Goal: Task Accomplishment & Management: Complete application form

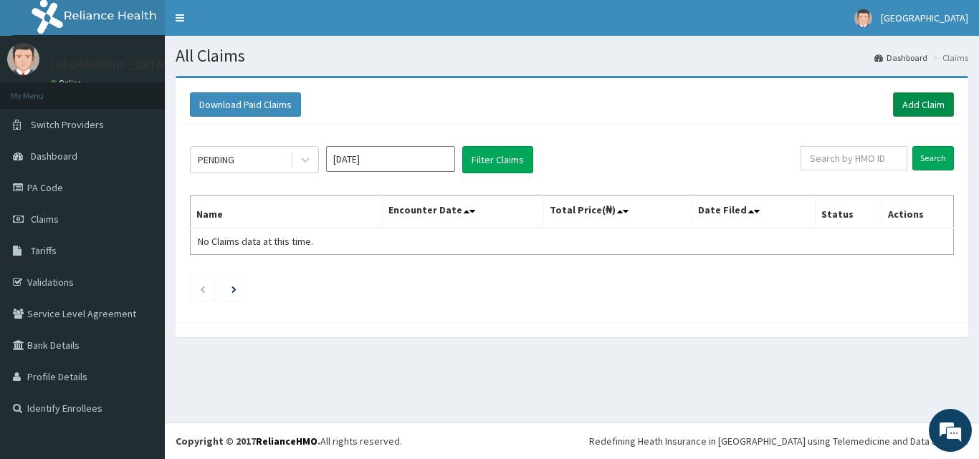
click at [941, 105] on link "Add Claim" at bounding box center [923, 104] width 61 height 24
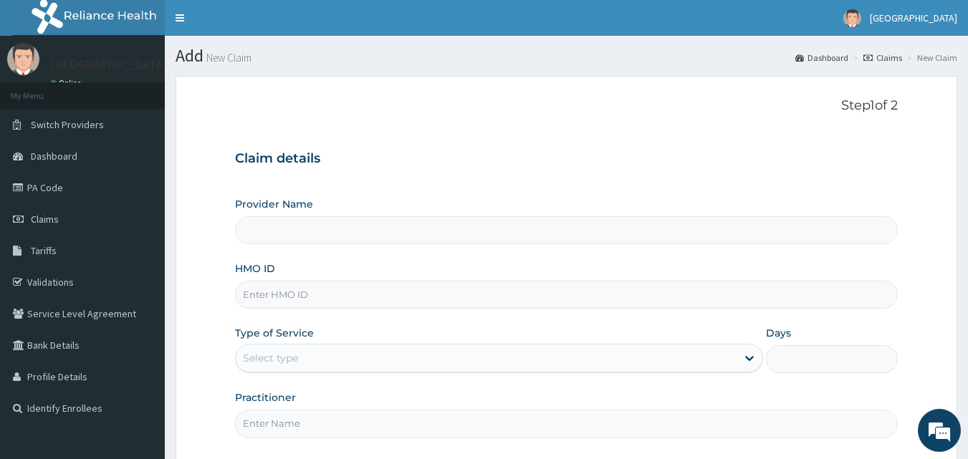
type input "[GEOGRAPHIC_DATA]- [GEOGRAPHIC_DATA]"
click at [318, 303] on input "HMO ID" at bounding box center [567, 295] width 664 height 28
type input "SNL/10058/B"
click at [367, 358] on div "Select type" at bounding box center [486, 358] width 501 height 23
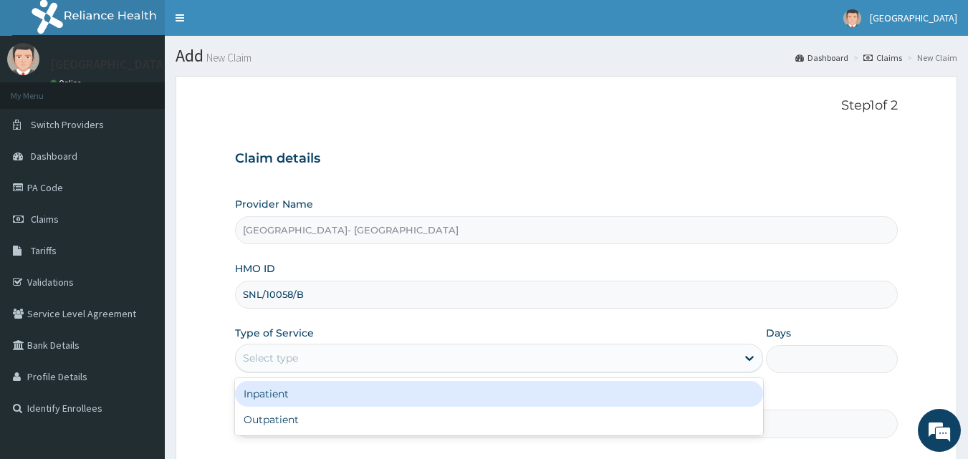
click at [414, 324] on div "Provider Name [GEOGRAPHIC_DATA]- Ogun HMO ID SNL/10058/B Type of Service option…" at bounding box center [567, 317] width 664 height 241
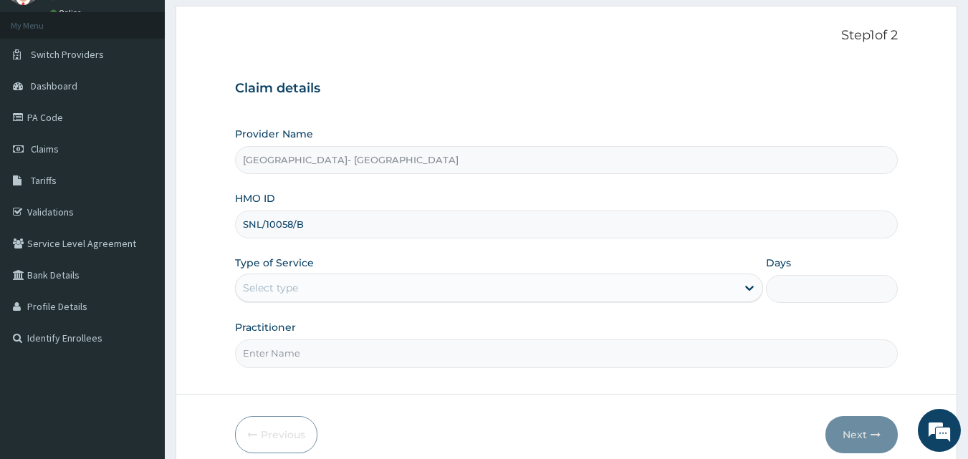
scroll to position [115, 0]
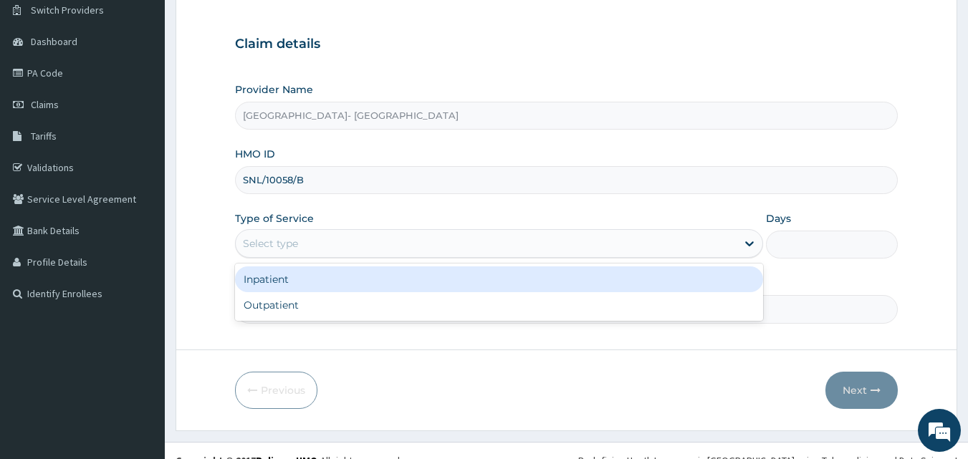
click at [368, 245] on div "Select type" at bounding box center [486, 243] width 501 height 23
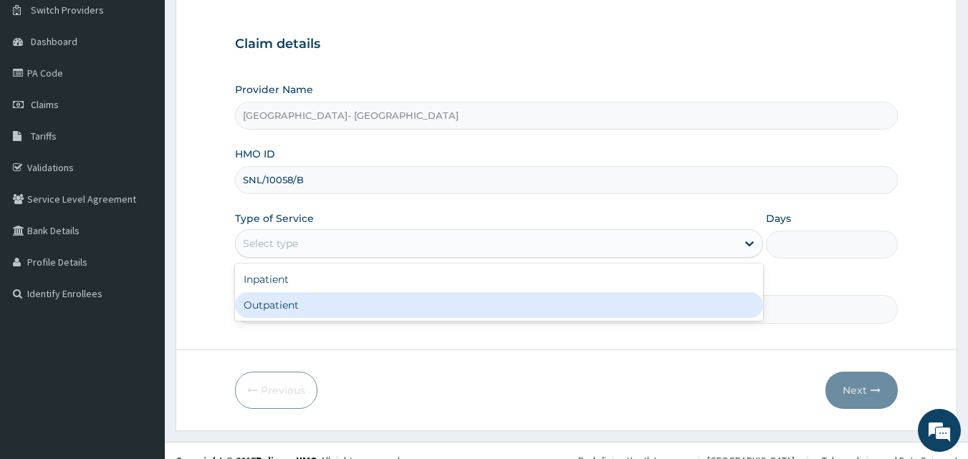
click at [339, 308] on div "Outpatient" at bounding box center [499, 305] width 528 height 26
type input "1"
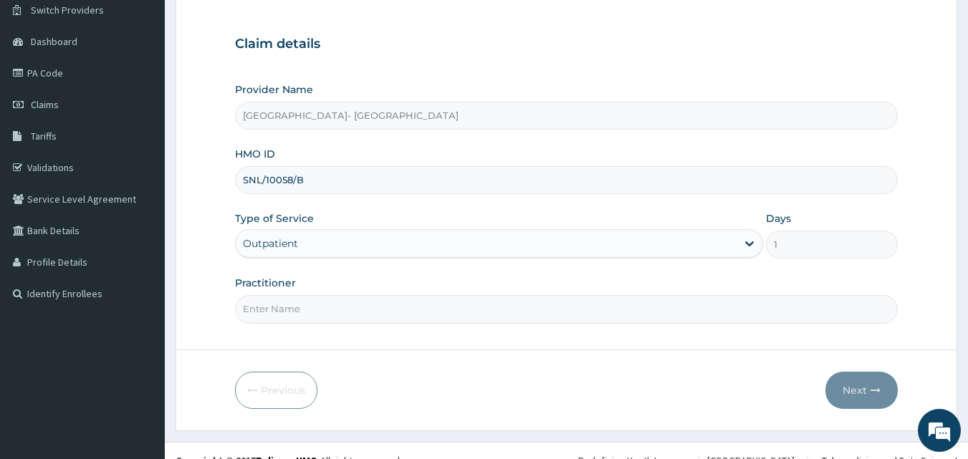
click at [388, 321] on input "Practitioner" at bounding box center [567, 309] width 664 height 28
type input "GP"
click at [849, 383] on button "Next" at bounding box center [862, 390] width 72 height 37
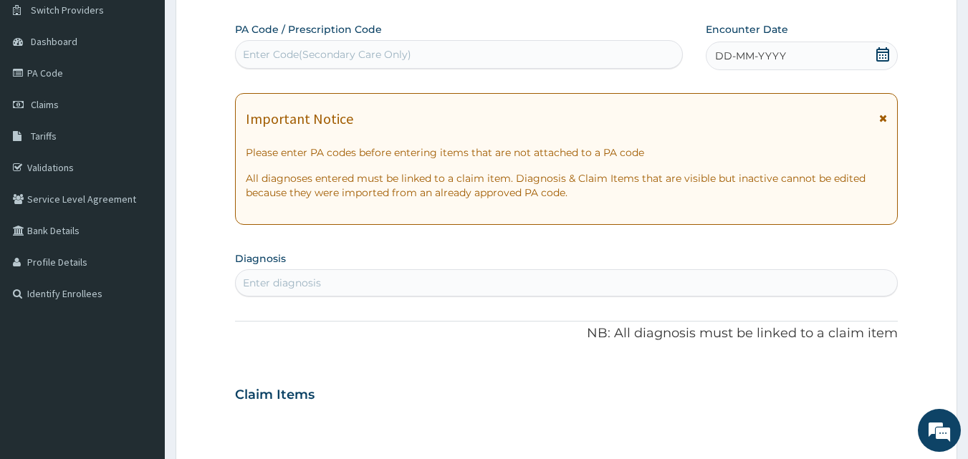
click at [786, 49] on div "DD-MM-YYYY" at bounding box center [802, 56] width 192 height 29
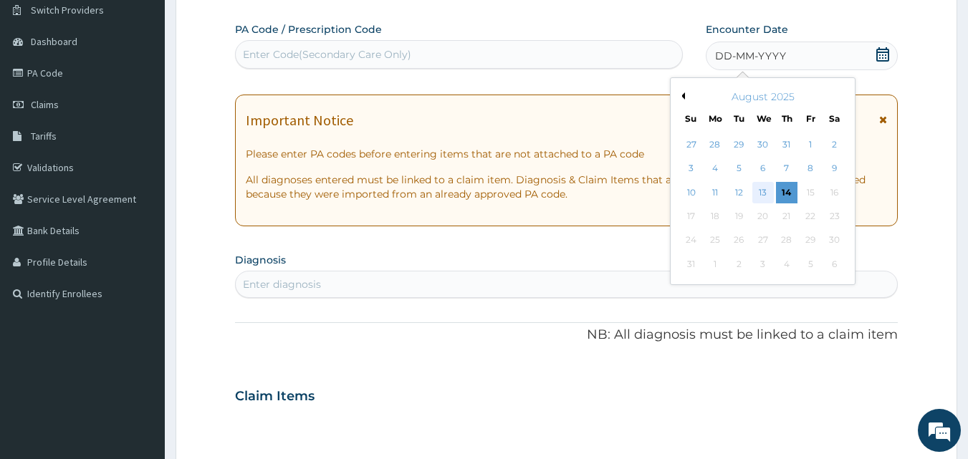
click at [763, 193] on div "13" at bounding box center [764, 193] width 22 height 22
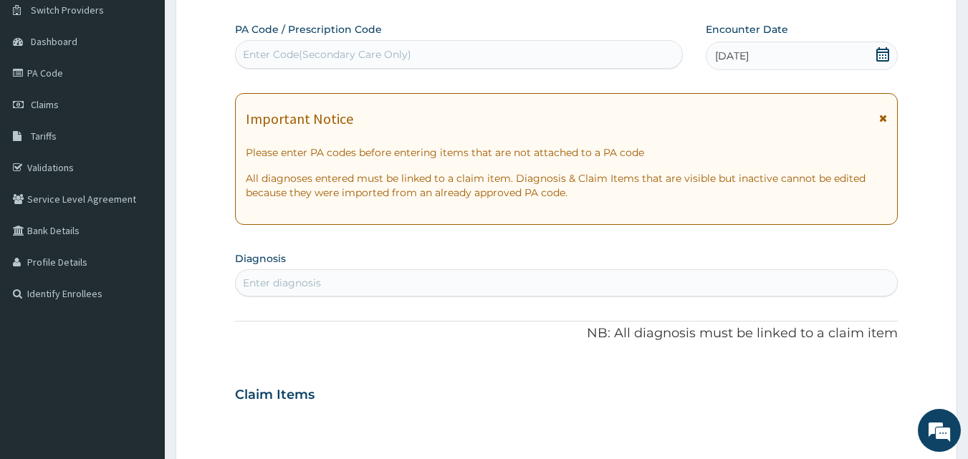
click at [649, 247] on div "PA Code / Prescription Code Enter Code(Secondary Care Only) Encounter Date [DAT…" at bounding box center [567, 393] width 664 height 742
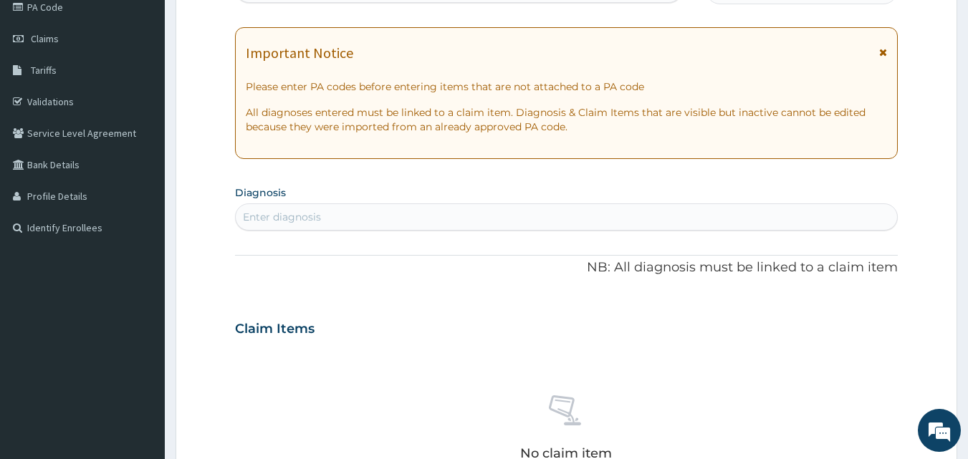
scroll to position [201, 0]
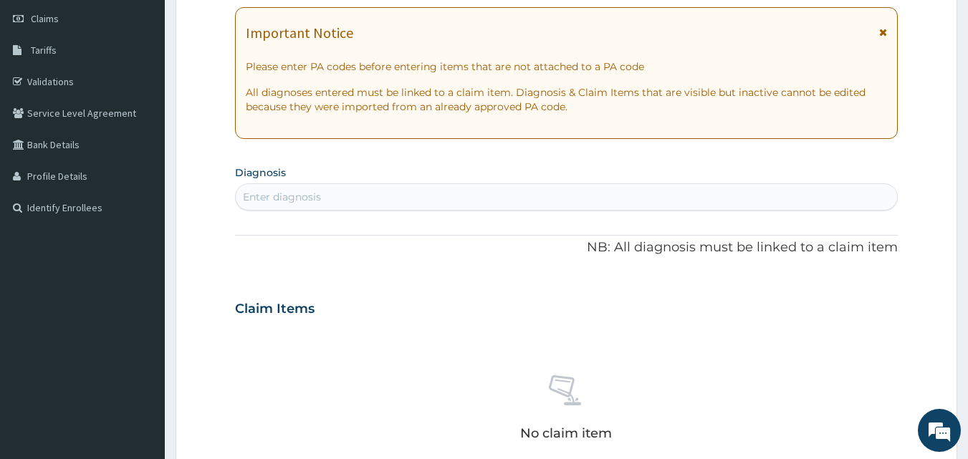
click at [578, 199] on div "Enter diagnosis" at bounding box center [567, 197] width 662 height 23
type input "MALAR"
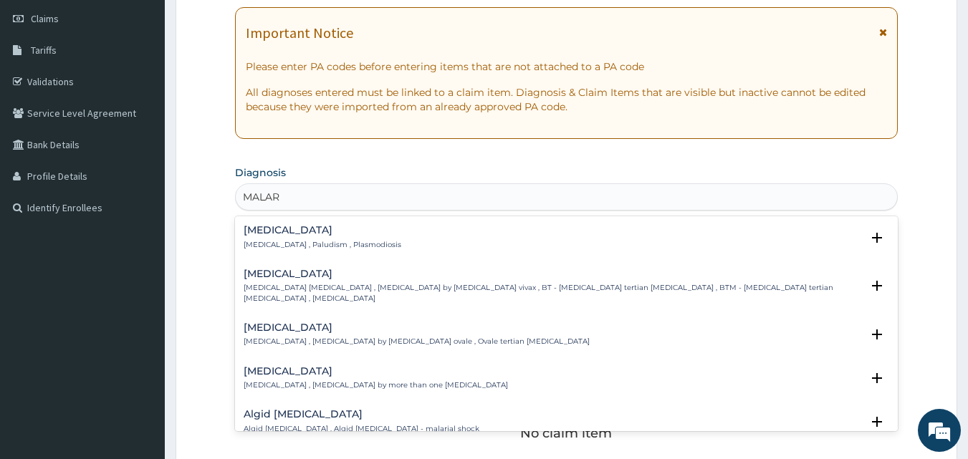
click at [456, 234] on div "[MEDICAL_DATA] [MEDICAL_DATA] , Paludism , Plasmodiosis" at bounding box center [567, 237] width 647 height 25
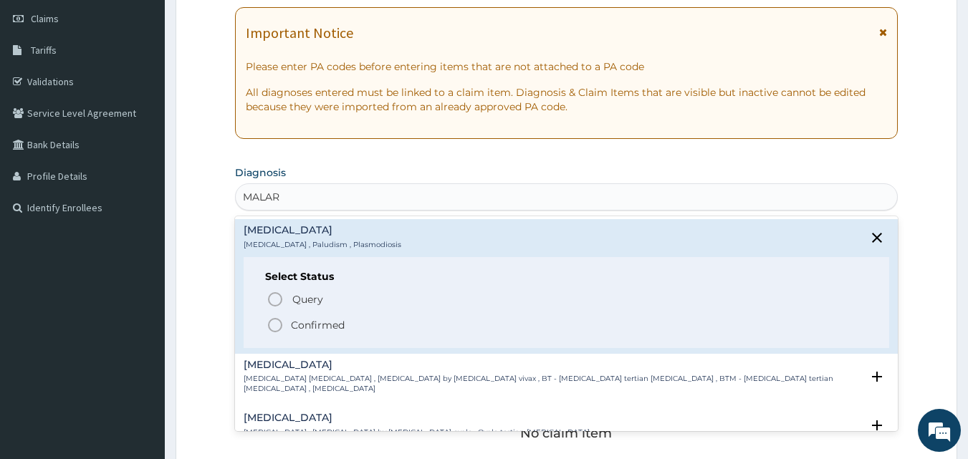
click at [323, 320] on p "Confirmed" at bounding box center [318, 325] width 54 height 14
click at [323, 320] on div "Claim Items" at bounding box center [567, 305] width 664 height 37
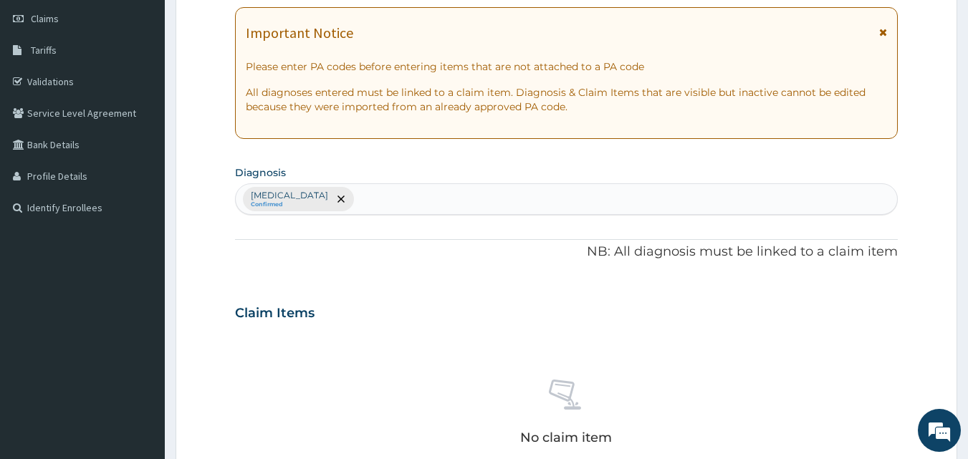
click at [362, 195] on div "[MEDICAL_DATA] Confirmed" at bounding box center [567, 199] width 662 height 30
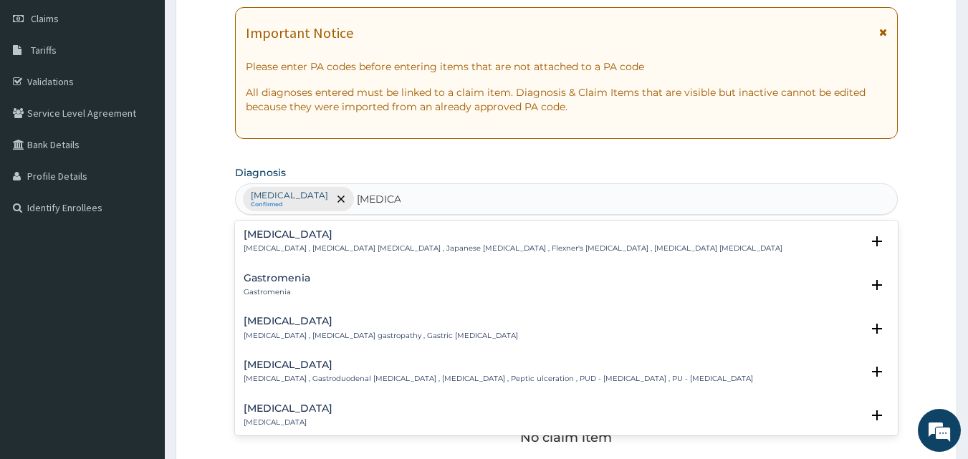
type input "GASTROE"
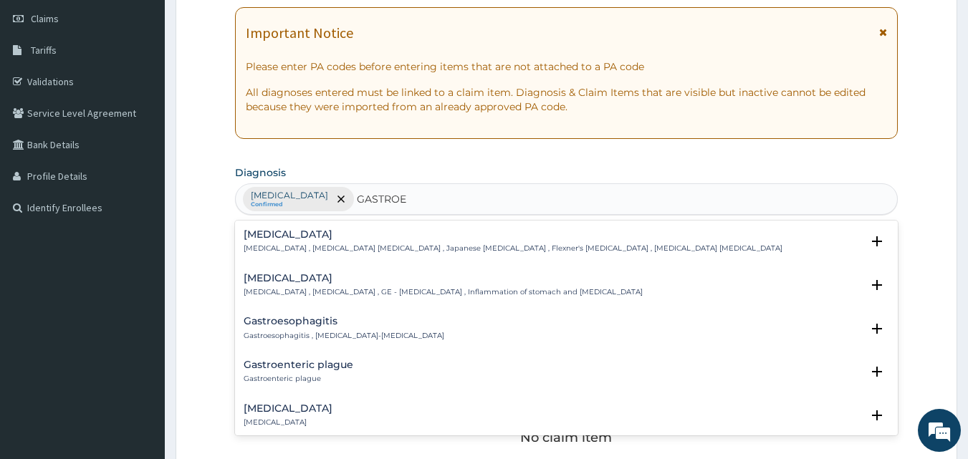
click at [327, 276] on h4 "[MEDICAL_DATA]" at bounding box center [443, 278] width 399 height 11
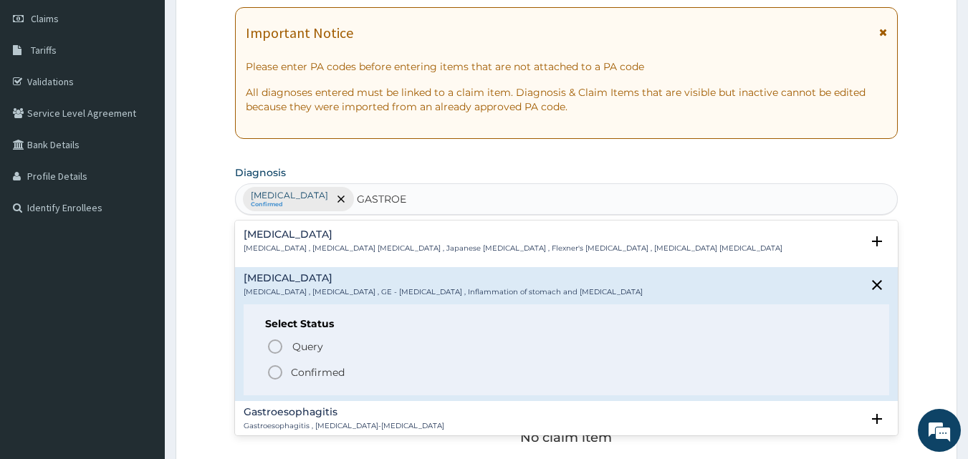
click at [272, 366] on circle "status option filled" at bounding box center [275, 372] width 13 height 13
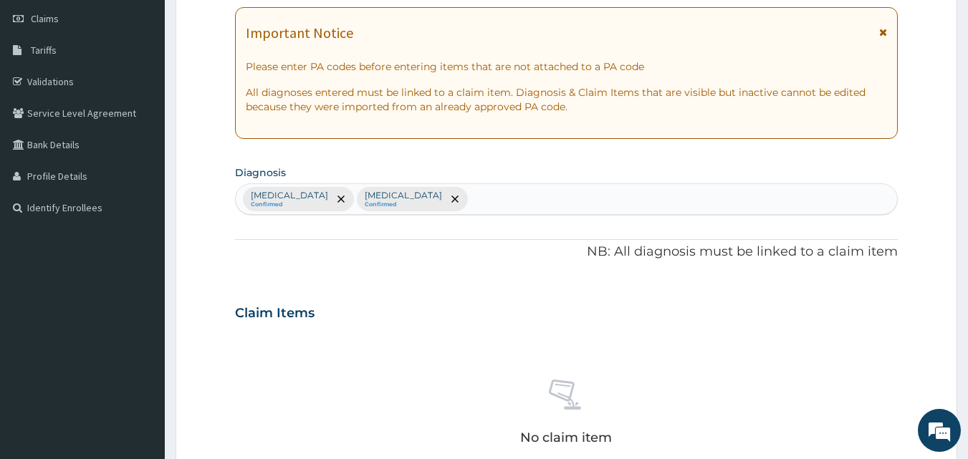
click at [316, 265] on div "PA Code / Prescription Code Enter Code(Secondary Care Only) Encounter Date [DAT…" at bounding box center [567, 309] width 664 height 746
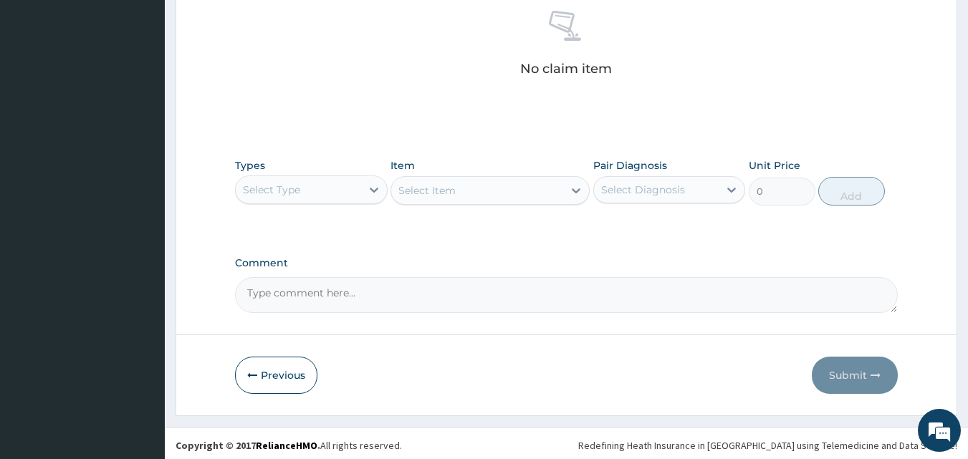
scroll to position [574, 0]
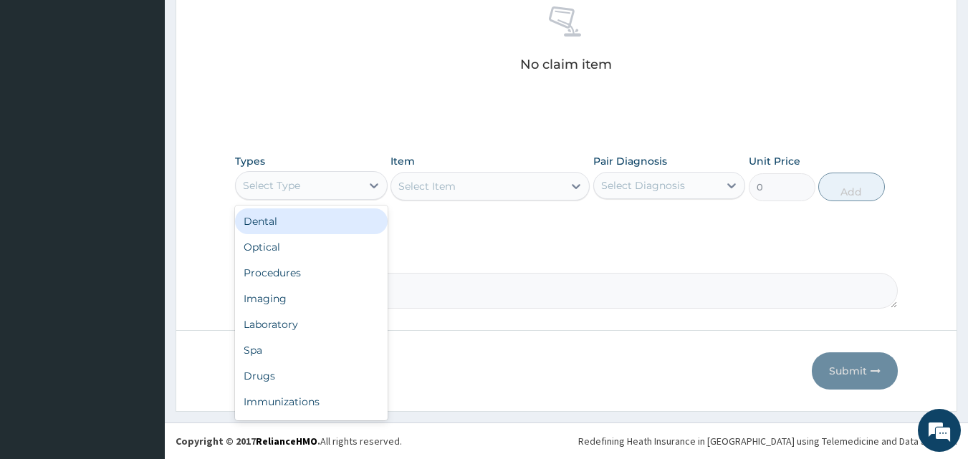
click at [271, 176] on div "Select Type" at bounding box center [298, 185] width 125 height 23
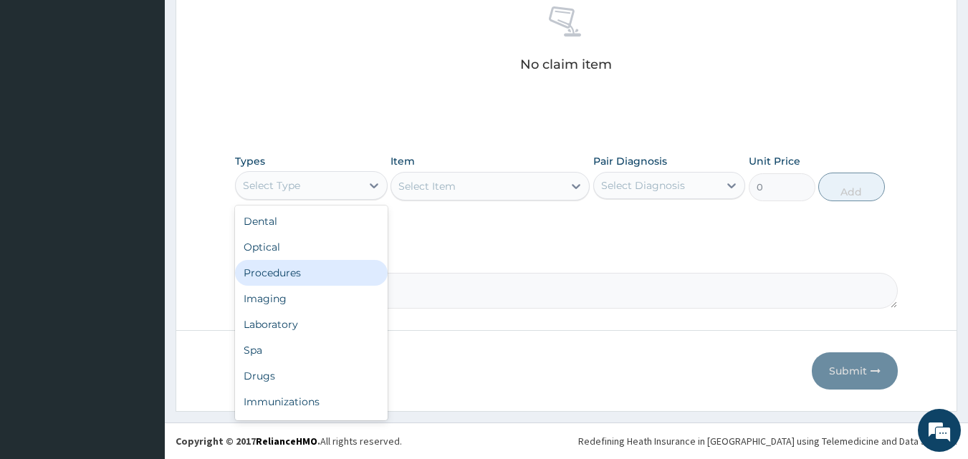
click at [271, 267] on div "Procedures" at bounding box center [311, 273] width 153 height 26
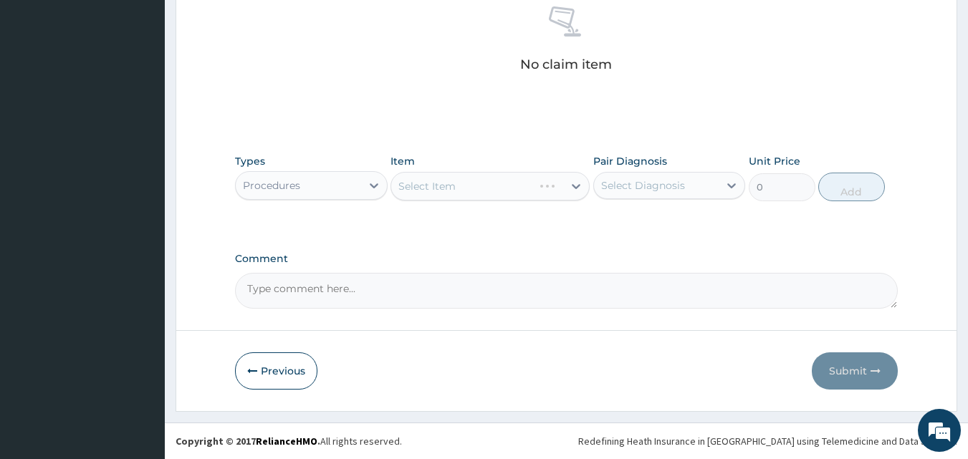
click at [498, 192] on div "Select Item" at bounding box center [490, 186] width 199 height 29
click at [488, 188] on div "Select Item" at bounding box center [490, 186] width 199 height 29
click at [488, 188] on div "Select Item" at bounding box center [477, 186] width 172 height 23
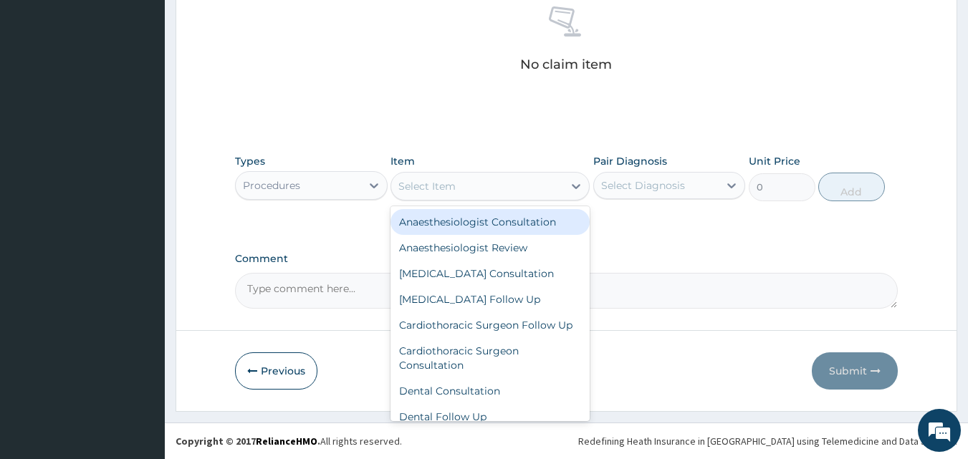
click at [463, 184] on div "Select Item" at bounding box center [477, 186] width 172 height 23
type input "GP"
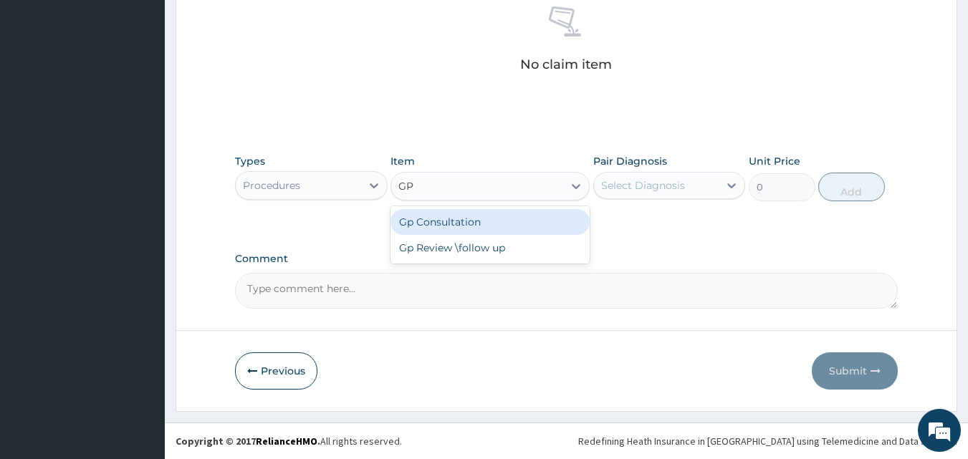
click at [477, 216] on div "Gp Consultation" at bounding box center [490, 222] width 199 height 26
type input "2000"
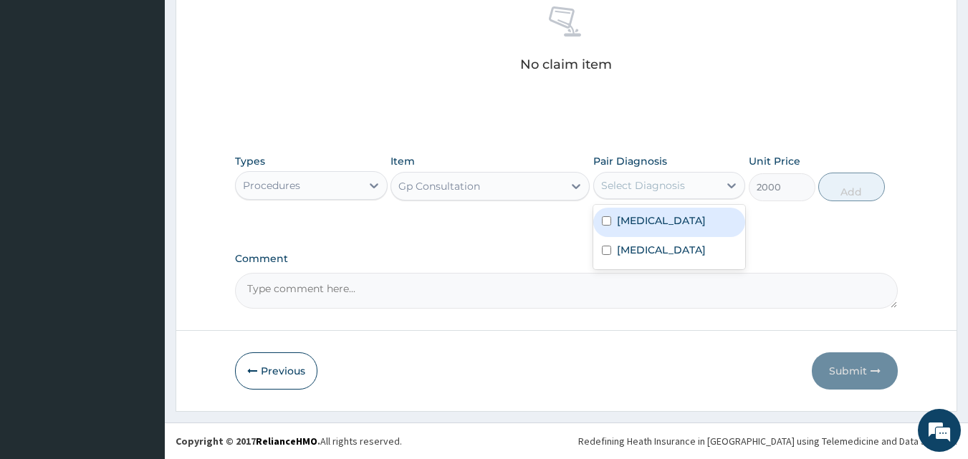
click at [665, 184] on div "Select Diagnosis" at bounding box center [643, 185] width 84 height 14
click at [614, 219] on div "[MEDICAL_DATA]" at bounding box center [670, 222] width 153 height 29
checkbox input "true"
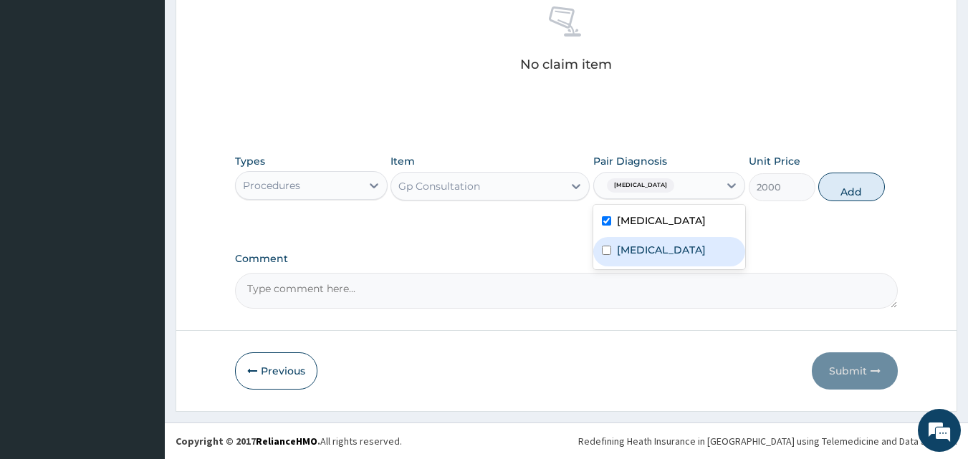
click at [609, 243] on div "[MEDICAL_DATA]" at bounding box center [670, 251] width 153 height 29
checkbox input "true"
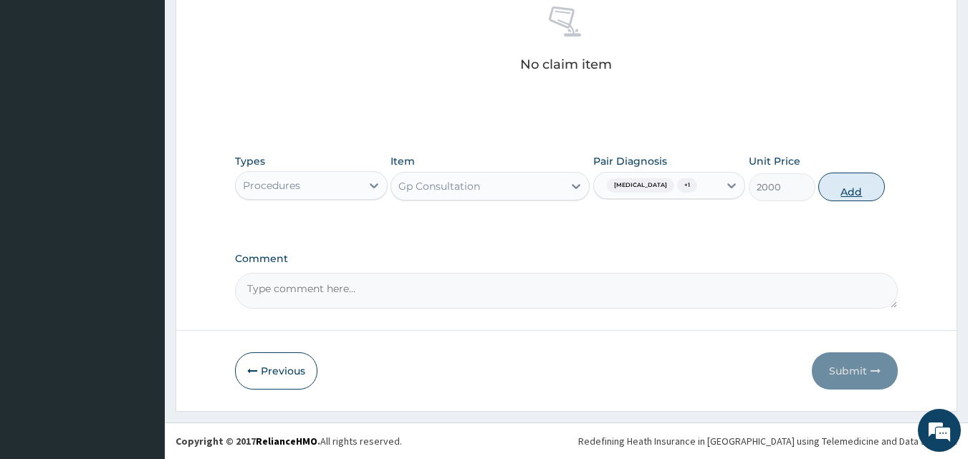
click at [853, 181] on button "Add" at bounding box center [852, 187] width 67 height 29
type input "0"
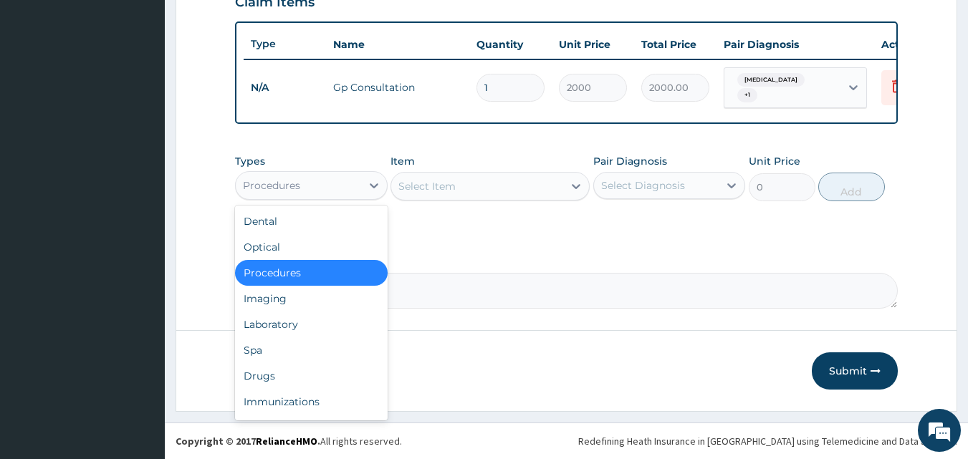
click at [321, 180] on div "Procedures" at bounding box center [298, 185] width 125 height 23
click at [275, 374] on div "Drugs" at bounding box center [311, 376] width 153 height 26
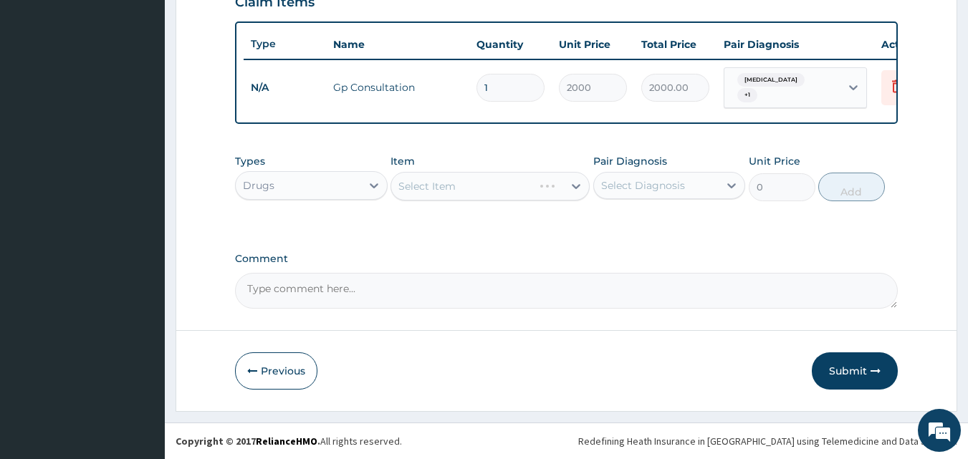
click at [467, 183] on div "Select Item" at bounding box center [490, 186] width 199 height 29
click at [465, 186] on div "Select Item" at bounding box center [490, 186] width 199 height 29
click at [488, 196] on div "Select Item" at bounding box center [477, 186] width 172 height 23
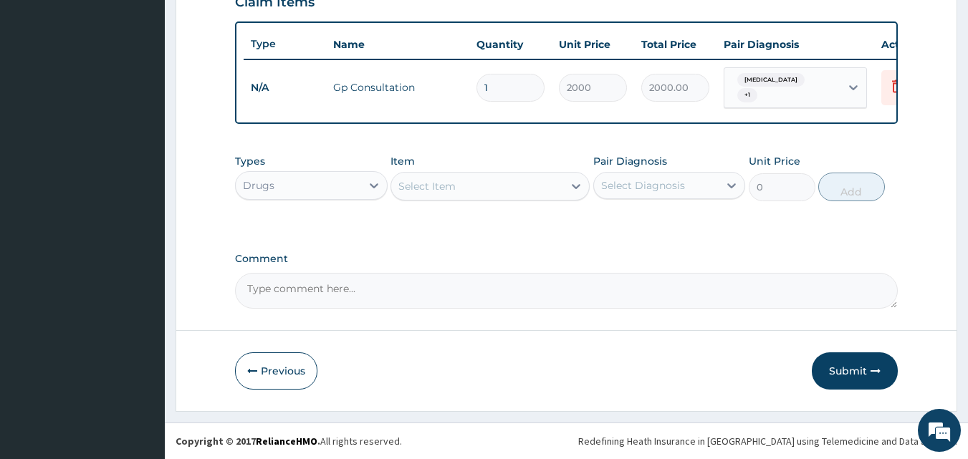
click at [488, 196] on div "Select Item" at bounding box center [477, 186] width 172 height 23
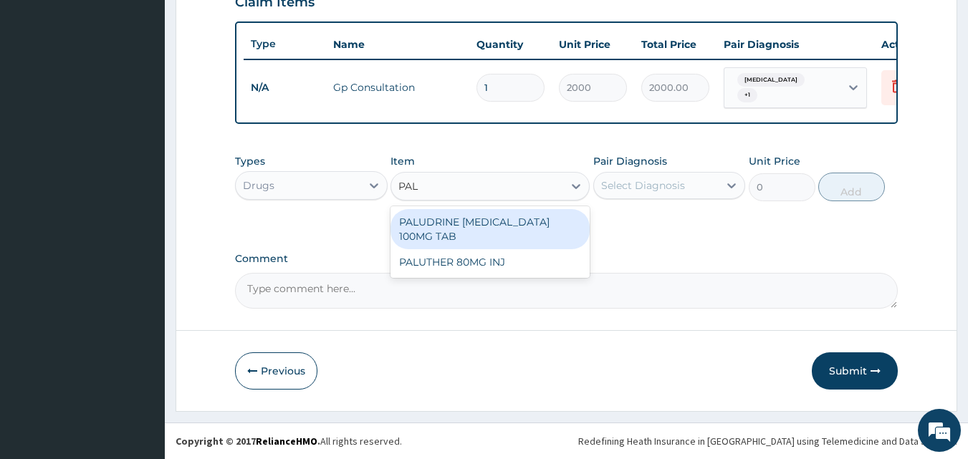
type input "PALU"
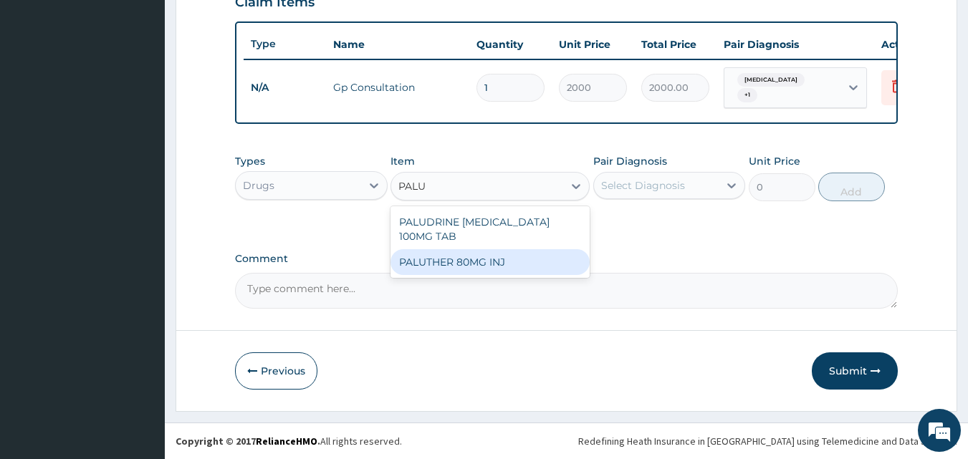
click at [501, 269] on div "PALUTHER 80MG INJ" at bounding box center [490, 262] width 199 height 26
type input "870.75"
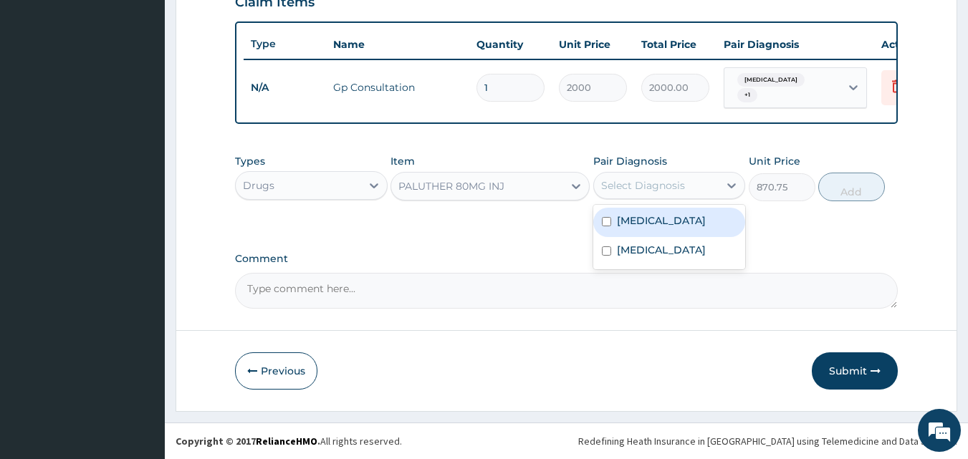
click at [677, 183] on div "Select Diagnosis" at bounding box center [643, 185] width 84 height 14
click at [629, 217] on label "[MEDICAL_DATA]" at bounding box center [661, 221] width 89 height 14
checkbox input "true"
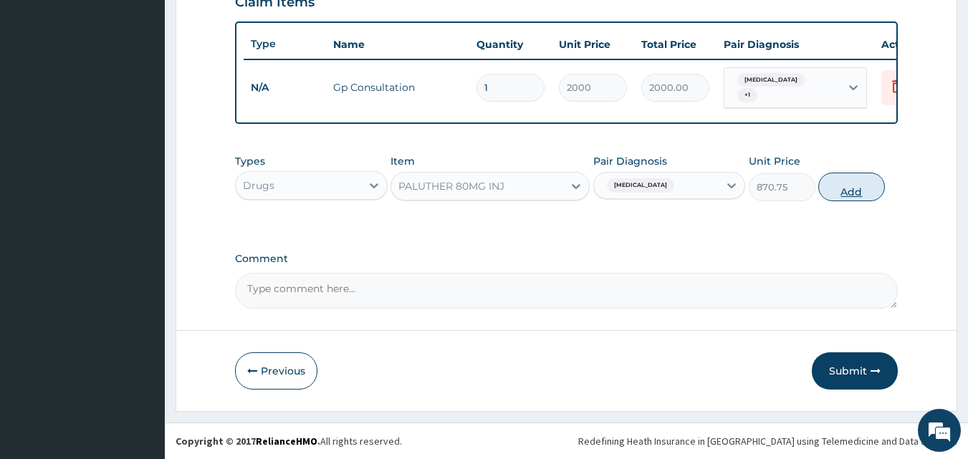
click at [828, 191] on button "Add" at bounding box center [852, 187] width 67 height 29
type input "0"
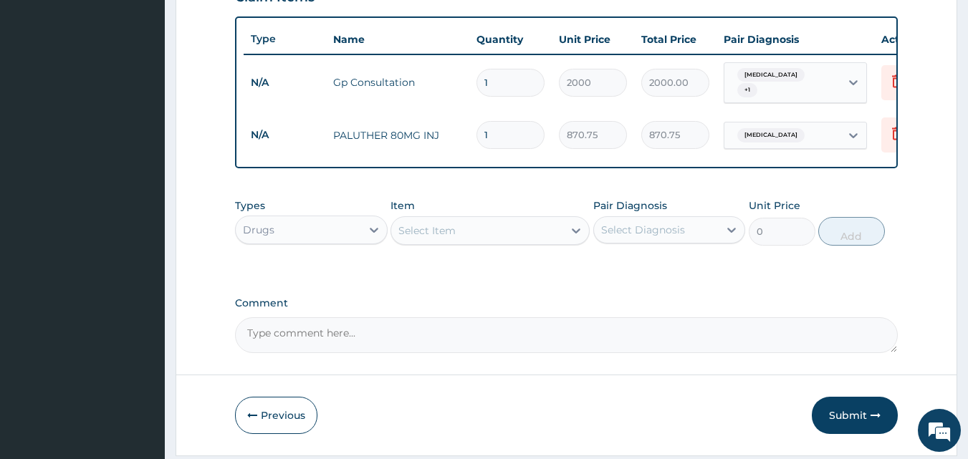
click at [496, 130] on input "1" at bounding box center [511, 135] width 68 height 28
type input "0.00"
type input "2"
type input "1741.50"
type input "2"
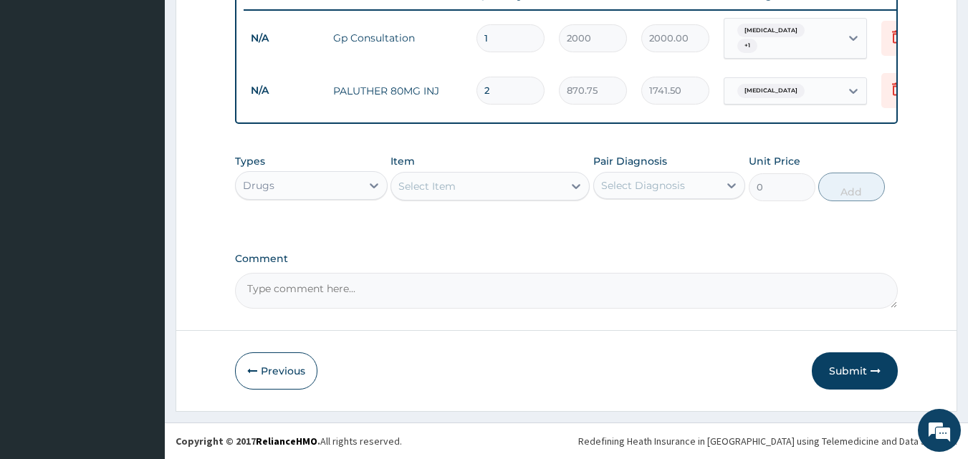
scroll to position [566, 0]
click at [287, 187] on div "Drugs" at bounding box center [298, 185] width 125 height 23
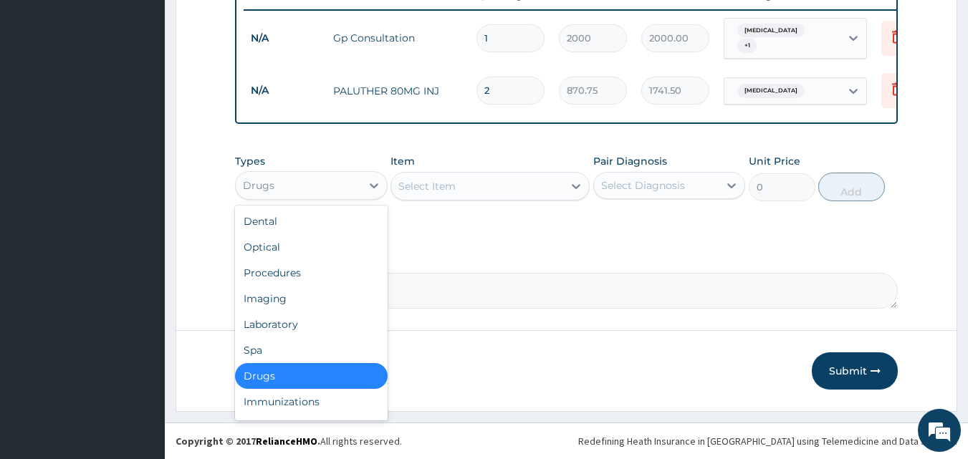
click at [288, 375] on div "Drugs" at bounding box center [311, 376] width 153 height 26
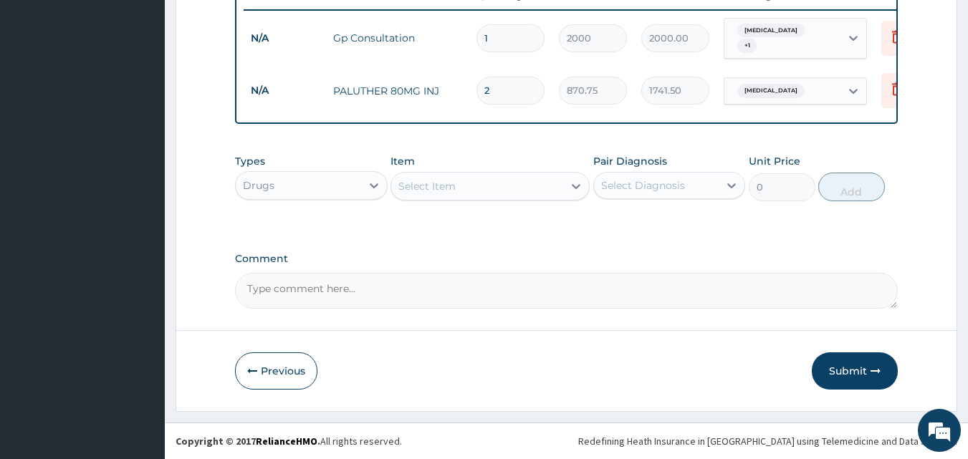
click at [488, 181] on div "Select Item" at bounding box center [477, 186] width 172 height 23
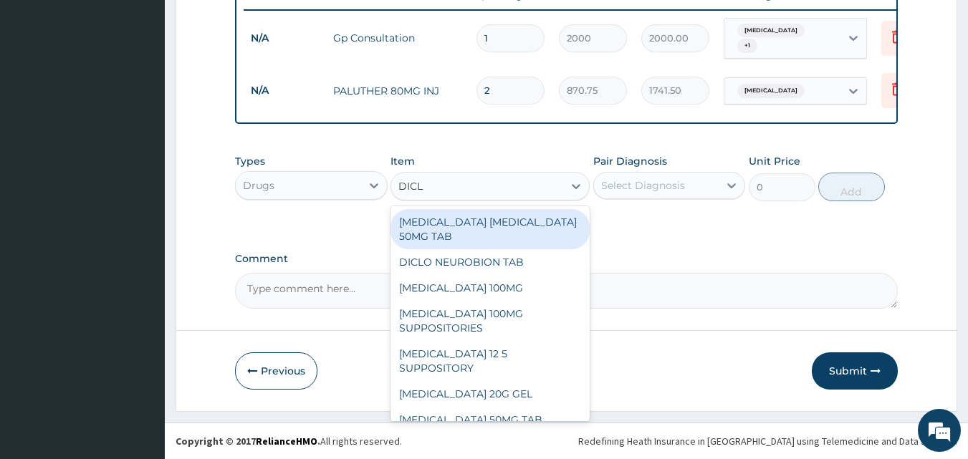
type input "DICLO"
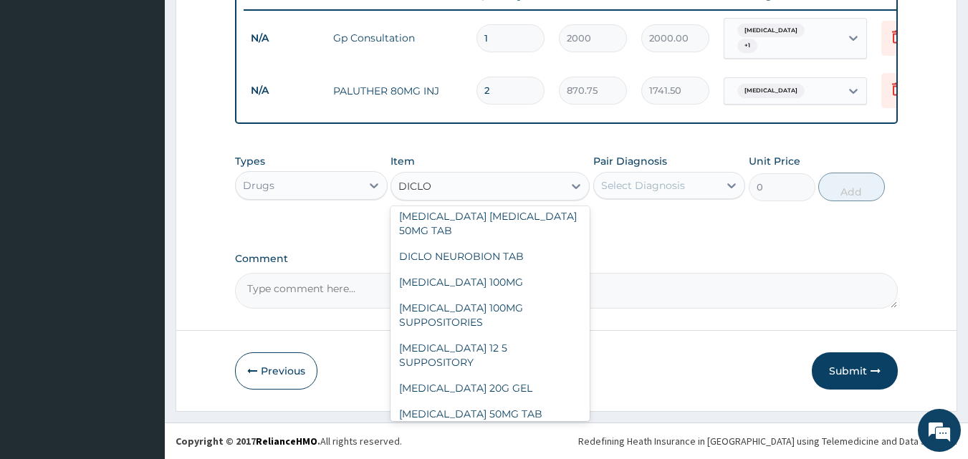
scroll to position [32, 0]
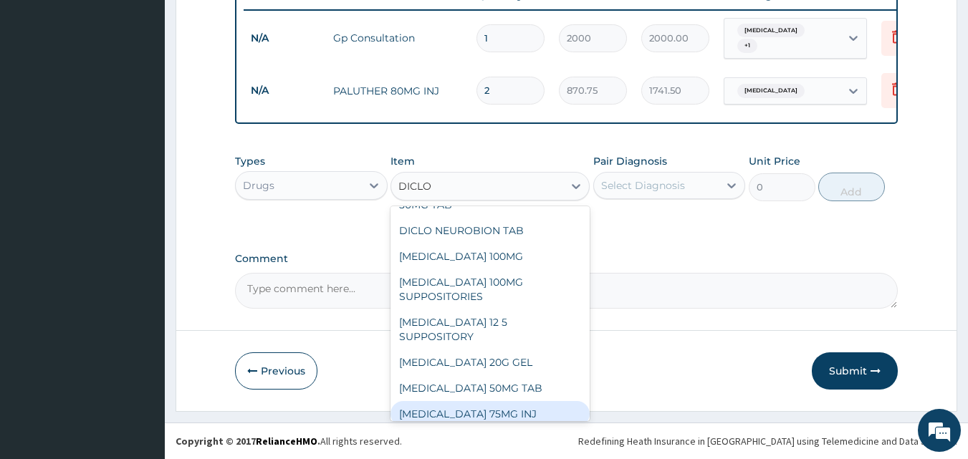
click at [488, 401] on div "[MEDICAL_DATA] 75MG INJ" at bounding box center [490, 414] width 199 height 26
type input "202.5"
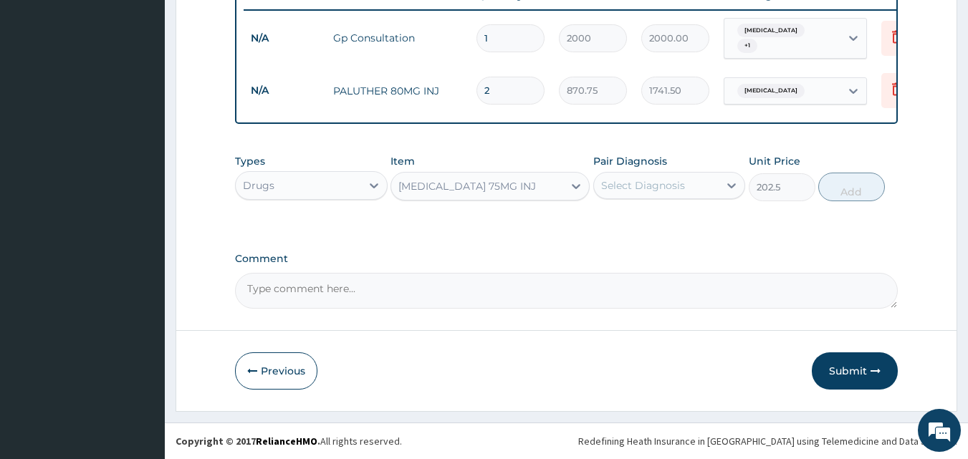
click at [647, 186] on div "Select Diagnosis" at bounding box center [643, 185] width 84 height 14
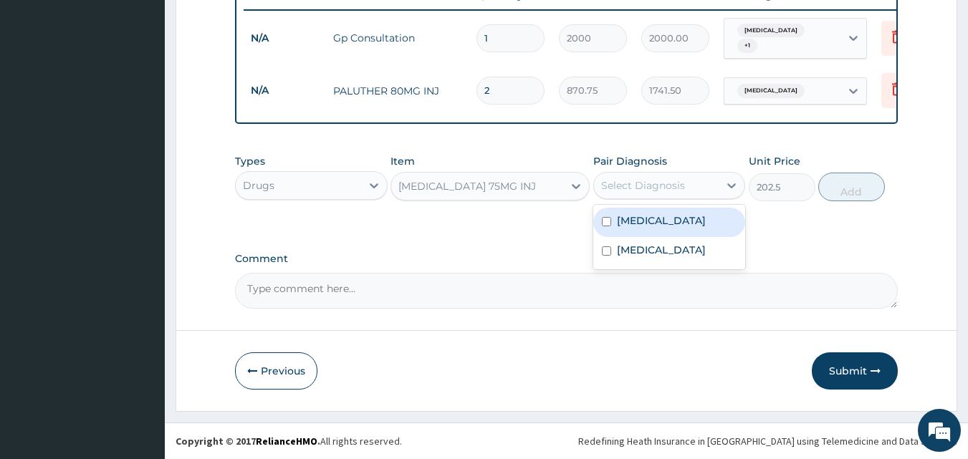
click at [629, 212] on div "[MEDICAL_DATA]" at bounding box center [670, 222] width 153 height 29
checkbox input "true"
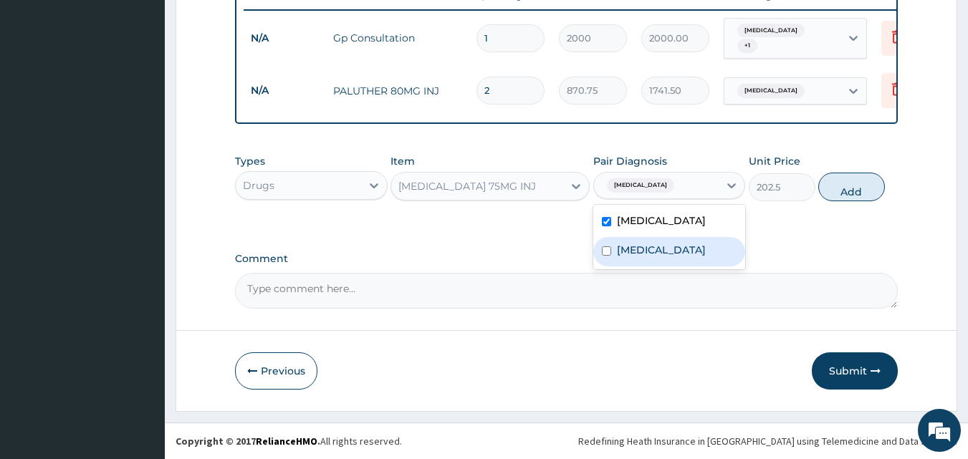
click at [623, 248] on label "[MEDICAL_DATA]" at bounding box center [661, 250] width 89 height 14
checkbox input "true"
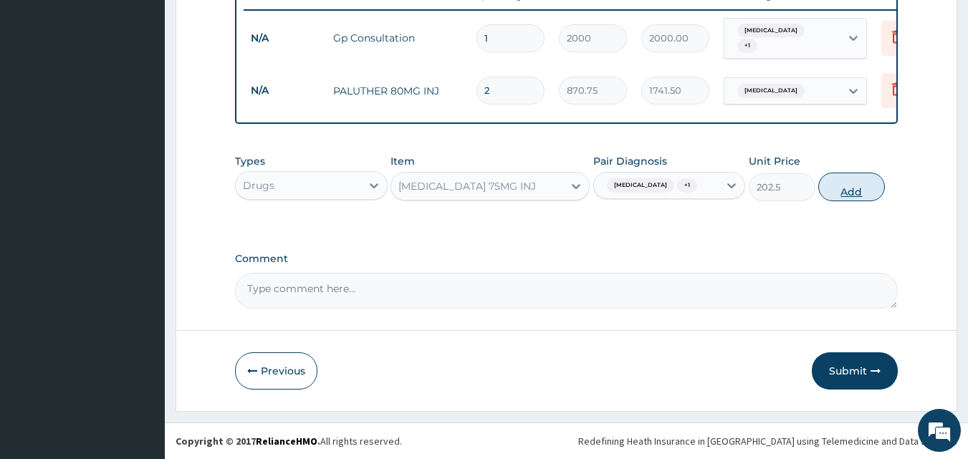
click at [850, 187] on button "Add" at bounding box center [852, 187] width 67 height 29
type input "0"
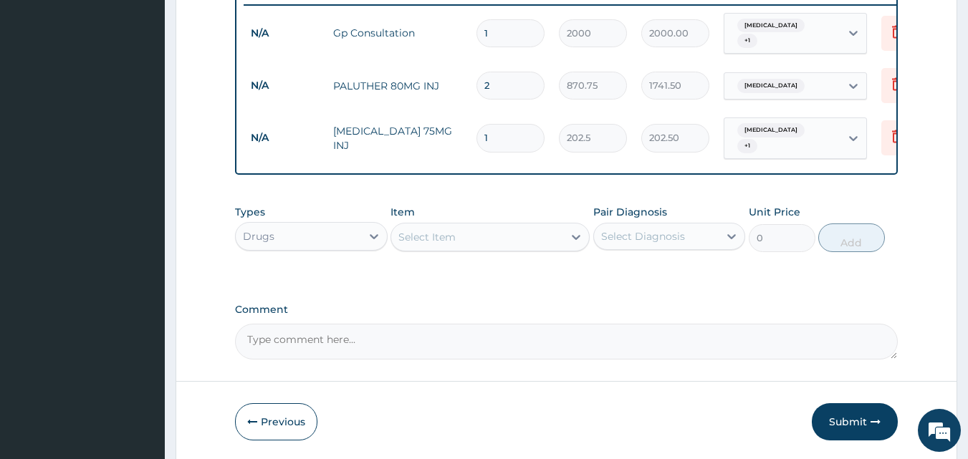
click at [487, 132] on input "1" at bounding box center [511, 138] width 68 height 28
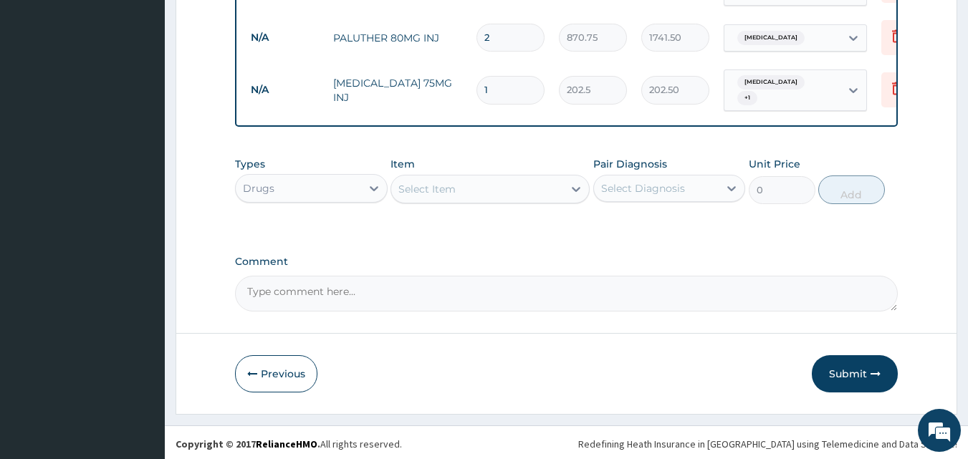
scroll to position [616, 0]
click at [353, 192] on div "Drugs" at bounding box center [298, 187] width 125 height 23
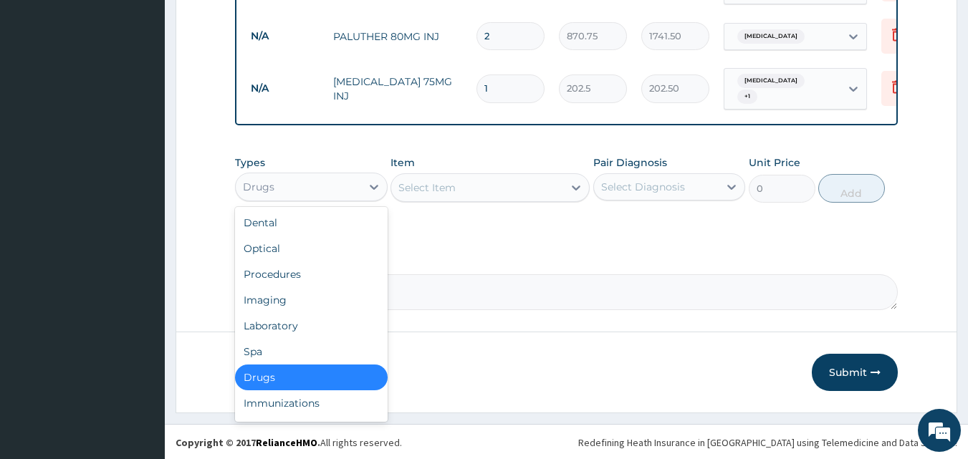
click at [277, 366] on div "Drugs" at bounding box center [311, 378] width 153 height 26
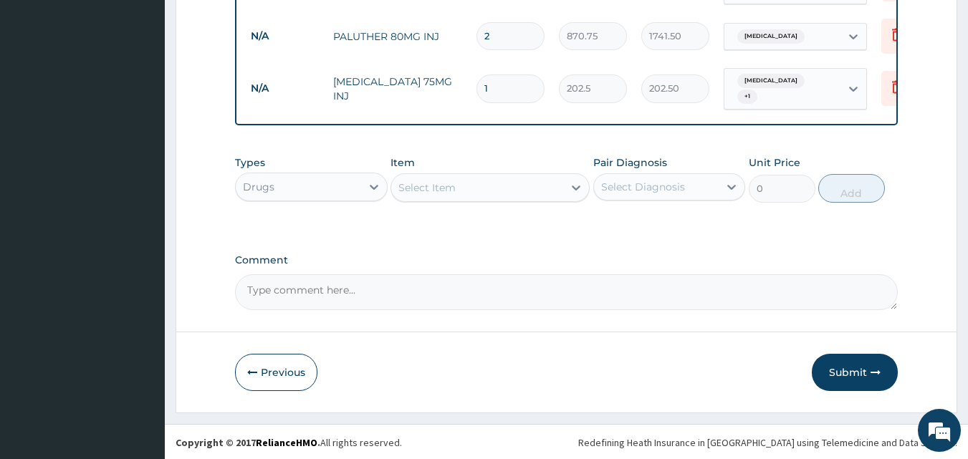
click at [437, 194] on div "Select Item" at bounding box center [477, 187] width 172 height 23
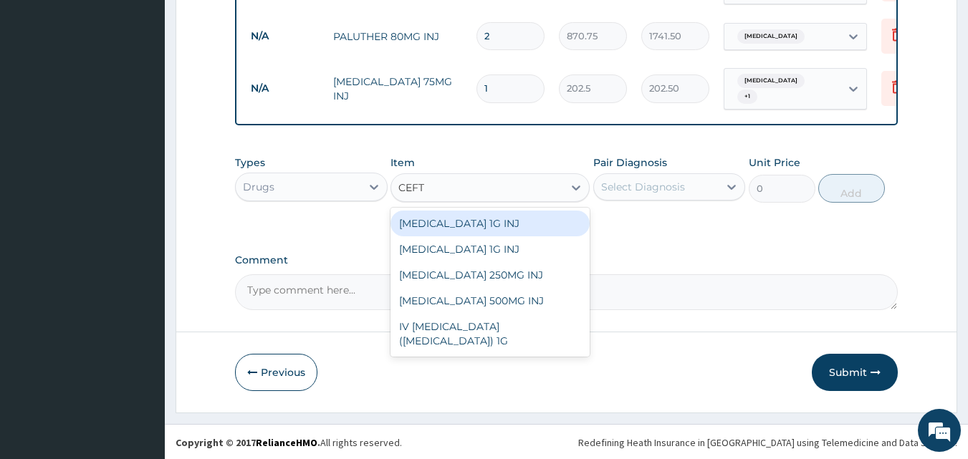
type input "CEFTR"
click at [474, 216] on div "[MEDICAL_DATA] 1G INJ" at bounding box center [490, 224] width 199 height 26
type input "1350"
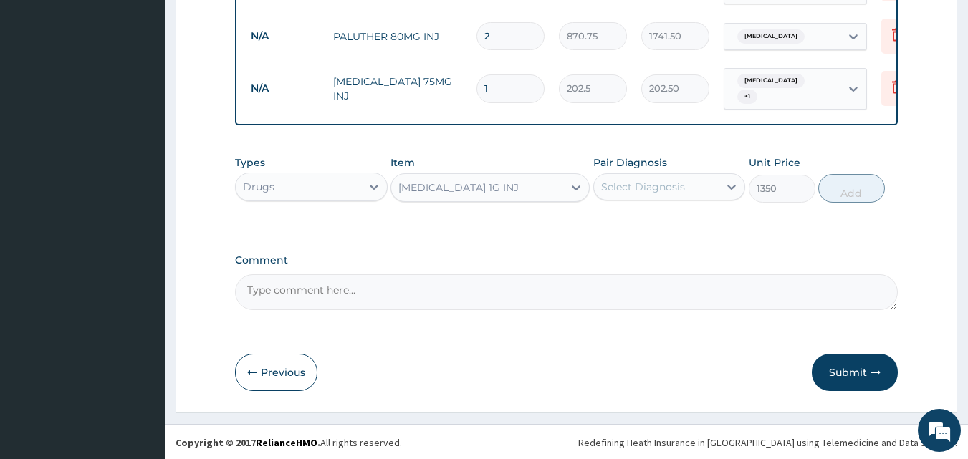
click at [677, 192] on div "Select Diagnosis" at bounding box center [643, 187] width 84 height 14
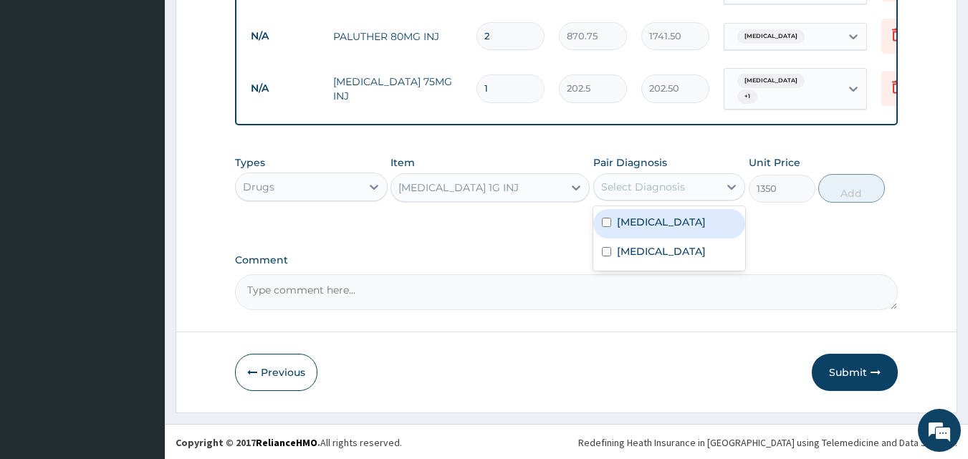
click at [638, 215] on label "[MEDICAL_DATA]" at bounding box center [661, 222] width 89 height 14
checkbox input "true"
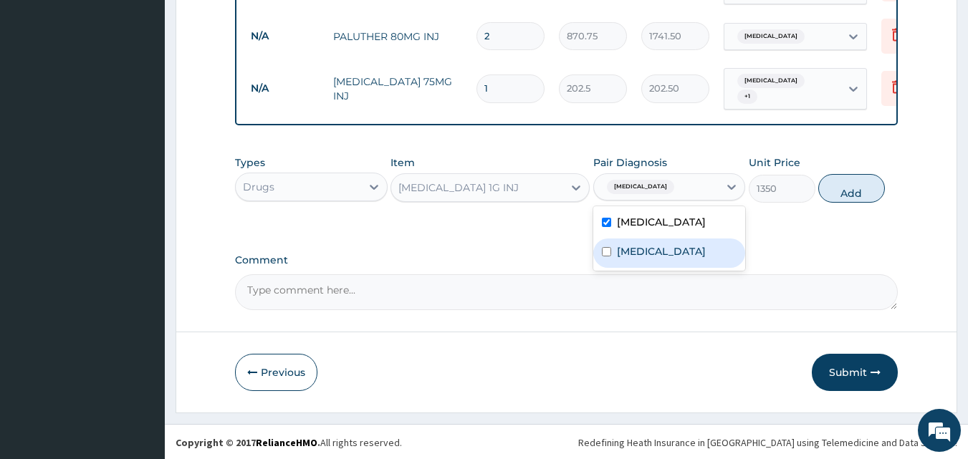
click at [641, 247] on label "[MEDICAL_DATA]" at bounding box center [661, 251] width 89 height 14
checkbox input "true"
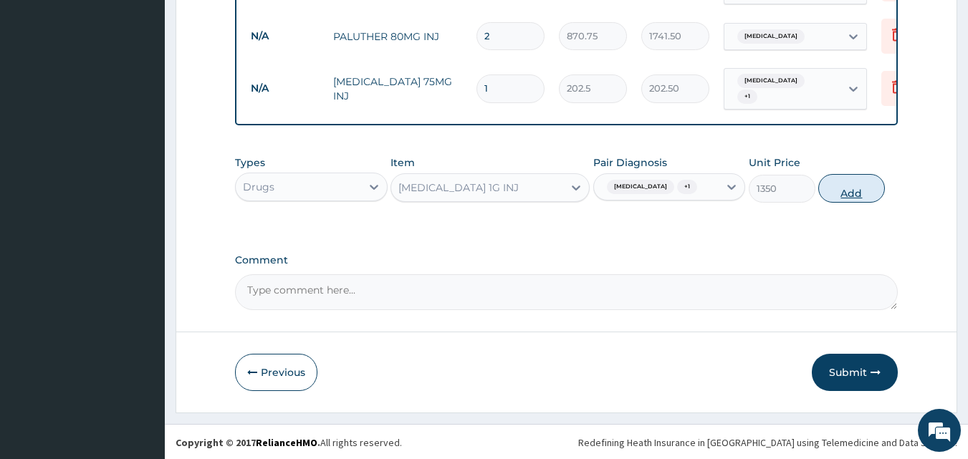
click at [865, 189] on button "Add" at bounding box center [852, 188] width 67 height 29
type input "0"
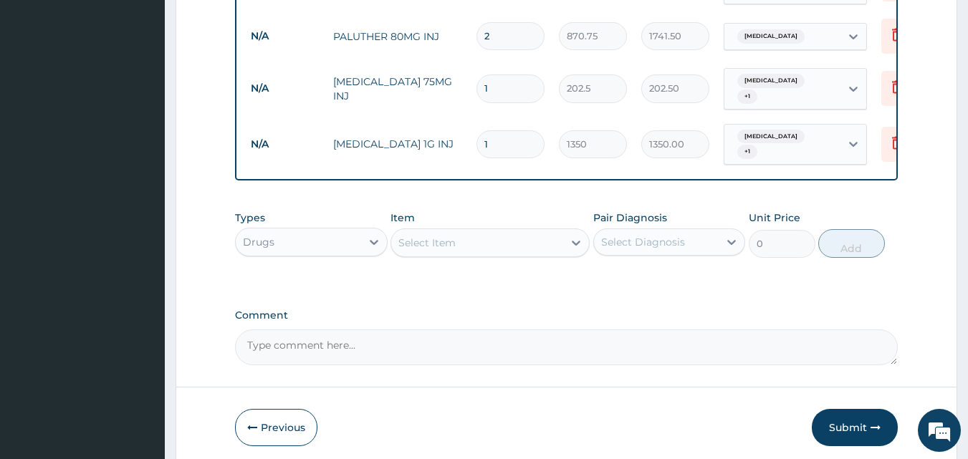
click at [504, 130] on input "1" at bounding box center [511, 144] width 68 height 28
click at [498, 130] on input "1" at bounding box center [511, 144] width 68 height 28
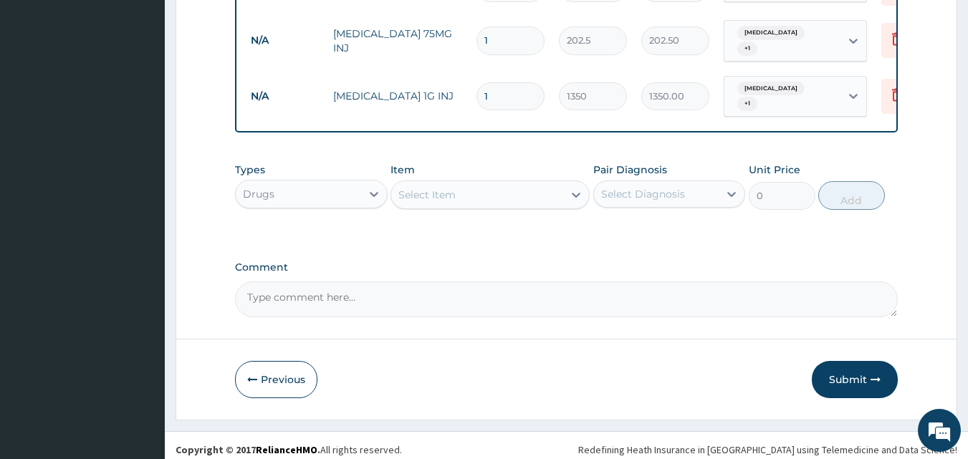
scroll to position [665, 0]
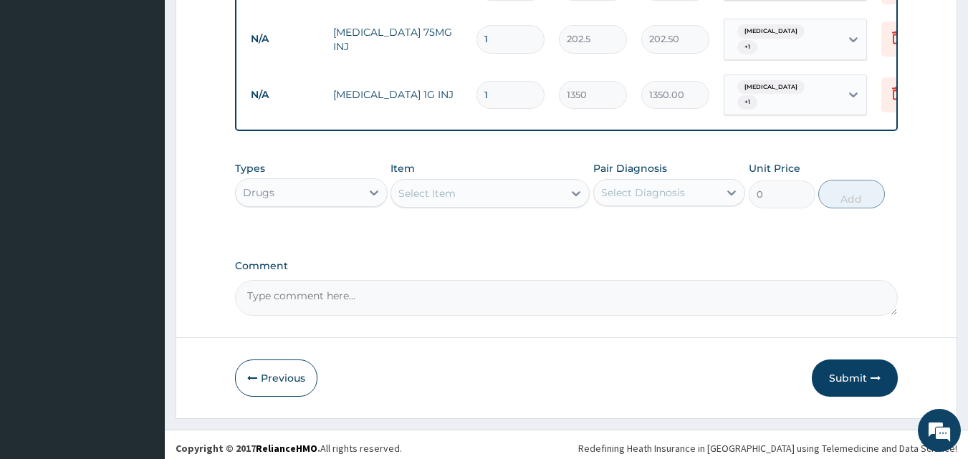
click at [347, 186] on div "Drugs" at bounding box center [298, 192] width 125 height 23
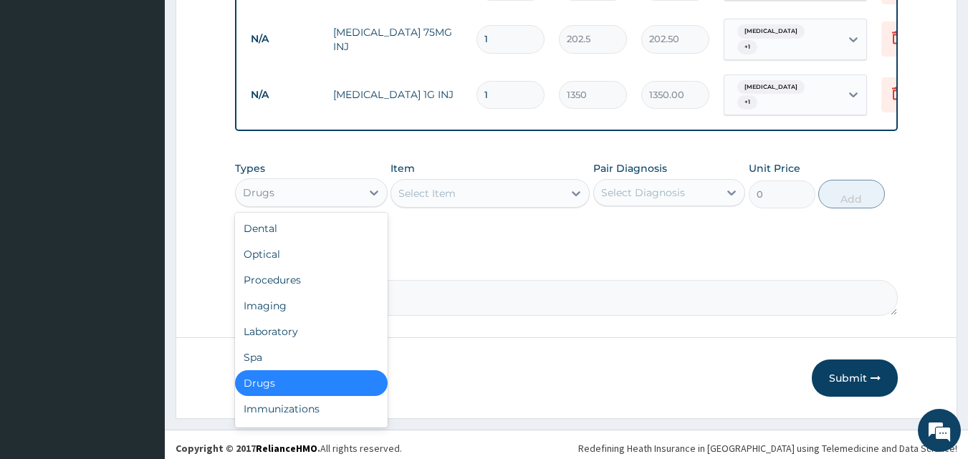
click at [286, 373] on div "Drugs" at bounding box center [311, 384] width 153 height 26
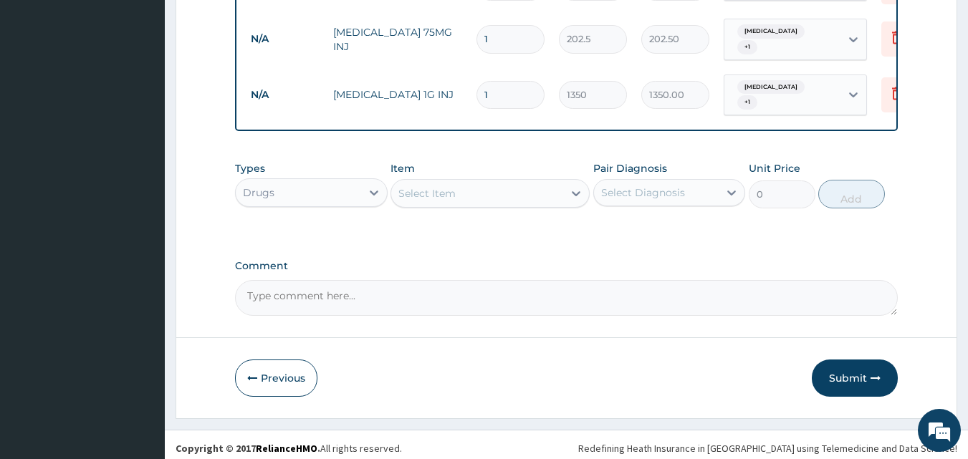
click at [460, 186] on div "Select Item" at bounding box center [477, 193] width 172 height 23
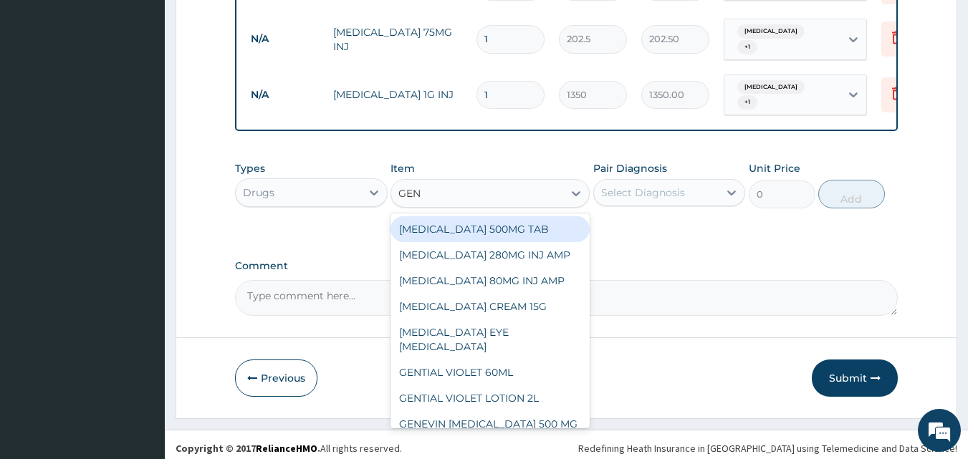
type input "GENT"
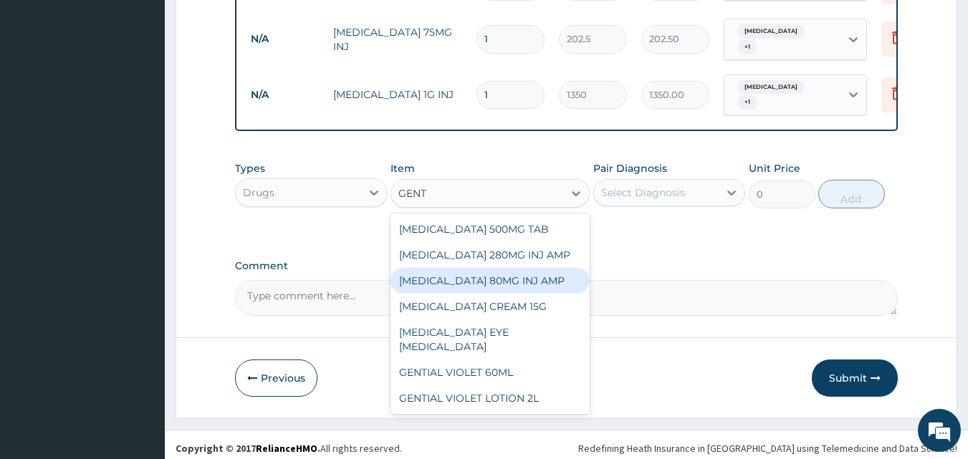
click at [506, 277] on div "[MEDICAL_DATA] 80MG INJ AMP" at bounding box center [490, 281] width 199 height 26
type input "135"
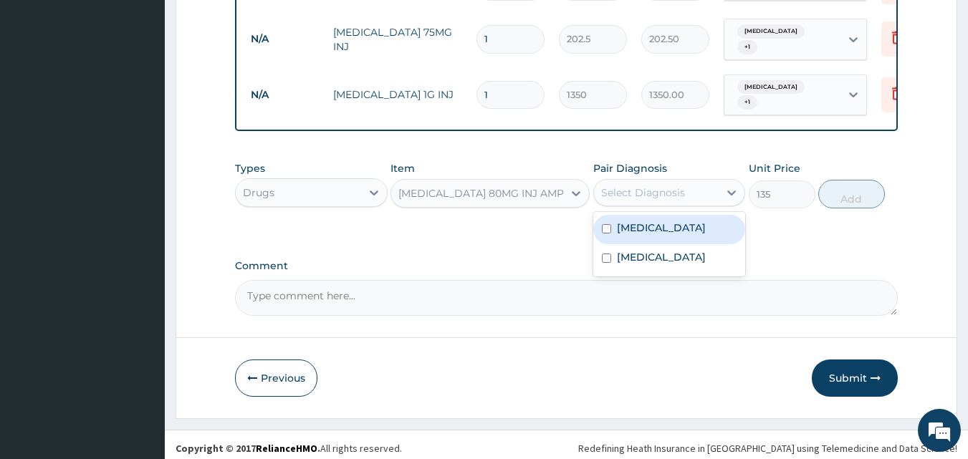
click at [667, 189] on div "Select Diagnosis" at bounding box center [643, 193] width 84 height 14
click at [649, 221] on label "[MEDICAL_DATA]" at bounding box center [661, 228] width 89 height 14
checkbox input "true"
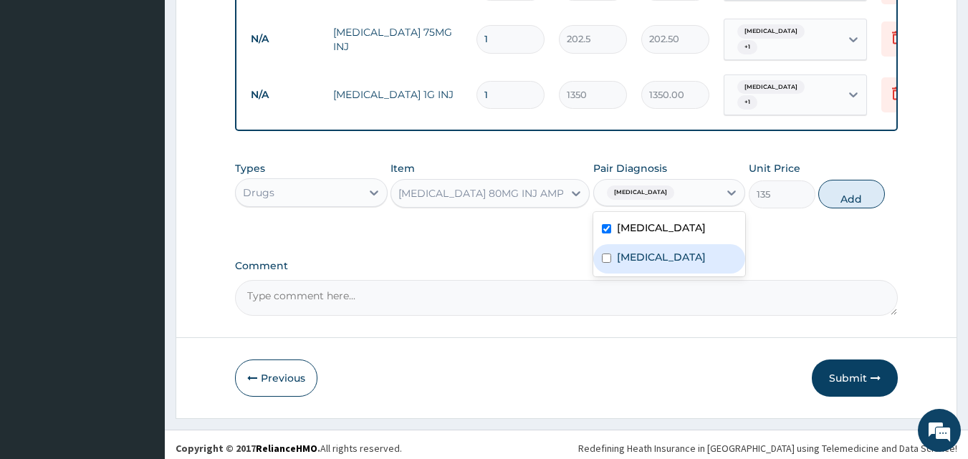
click at [649, 250] on label "[MEDICAL_DATA]" at bounding box center [661, 257] width 89 height 14
checkbox input "true"
click at [845, 191] on button "Add" at bounding box center [852, 194] width 67 height 29
type input "0"
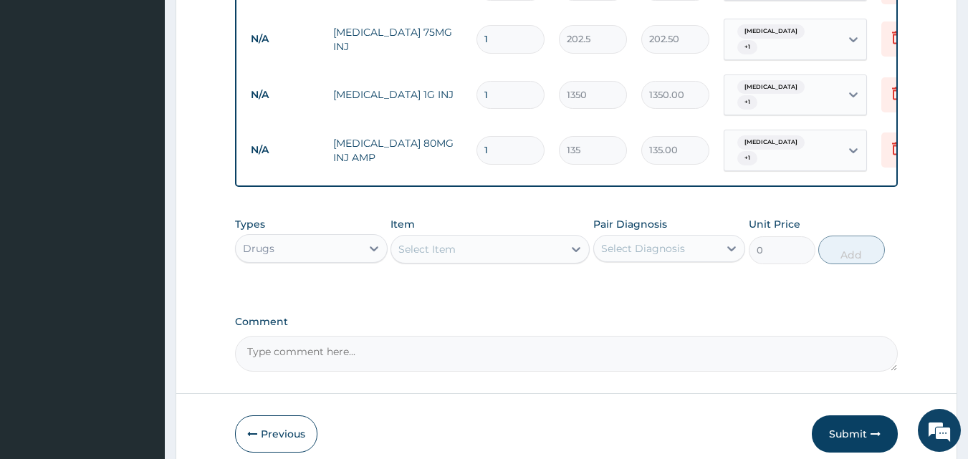
click at [491, 136] on input "1" at bounding box center [511, 150] width 68 height 28
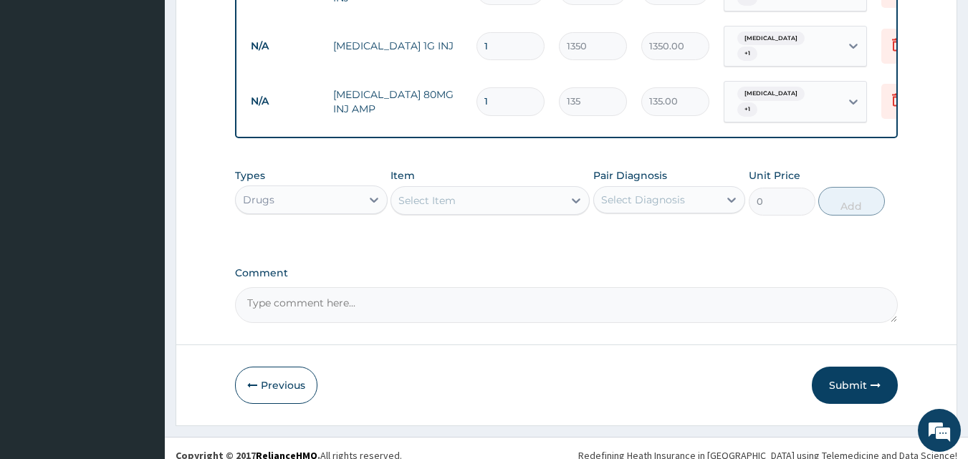
scroll to position [715, 0]
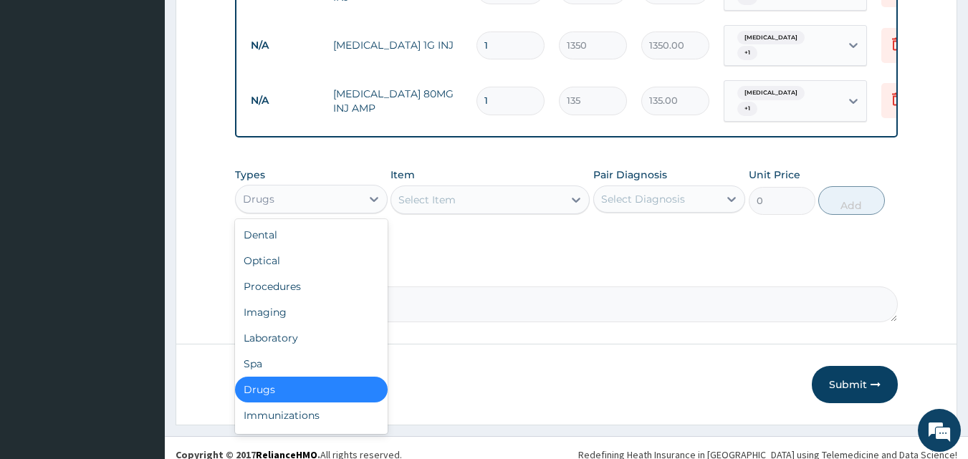
click at [340, 188] on div "Drugs" at bounding box center [298, 199] width 125 height 23
click at [321, 377] on div "Drugs" at bounding box center [311, 390] width 153 height 26
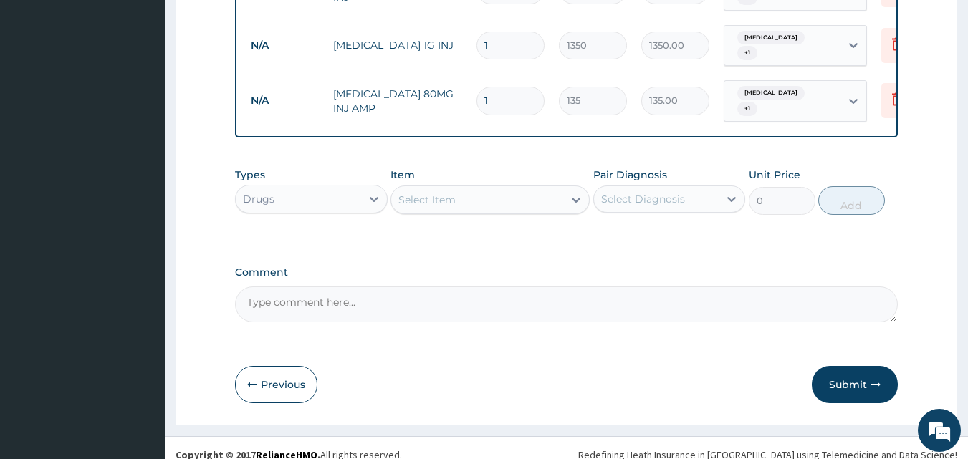
click at [479, 189] on div "Select Item" at bounding box center [477, 200] width 172 height 23
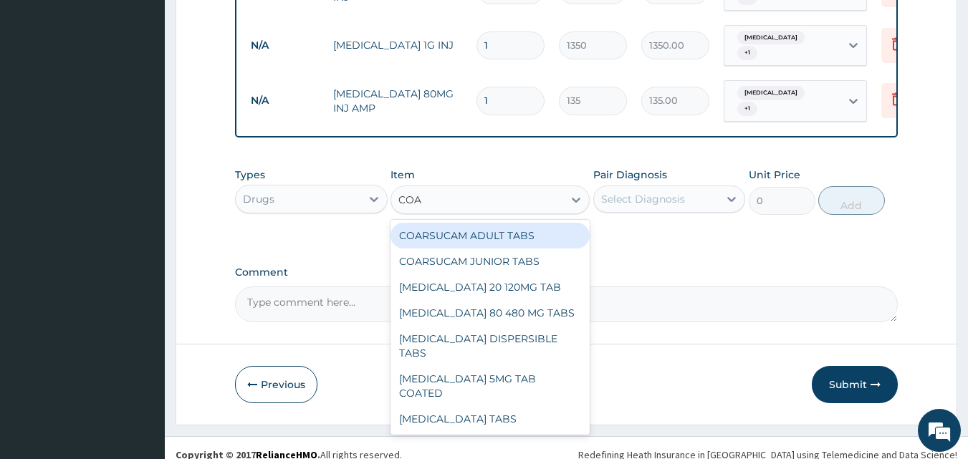
type input "[PERSON_NAME]"
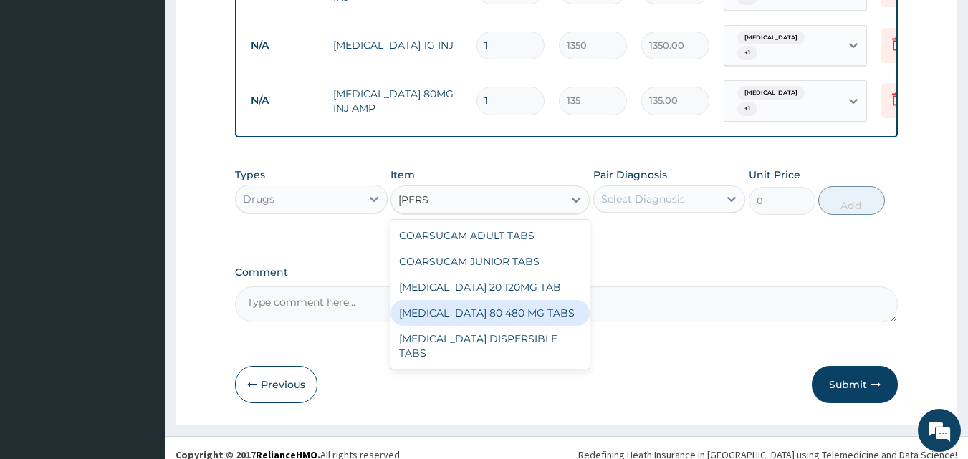
click at [490, 300] on div "[MEDICAL_DATA] 80 480 MG TABS" at bounding box center [490, 313] width 199 height 26
type input "1728"
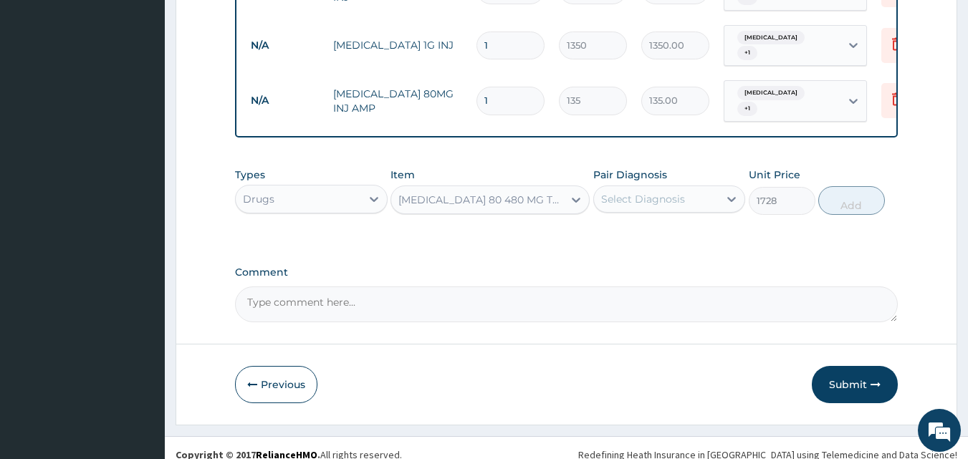
click at [673, 194] on div "Select Diagnosis" at bounding box center [656, 199] width 125 height 23
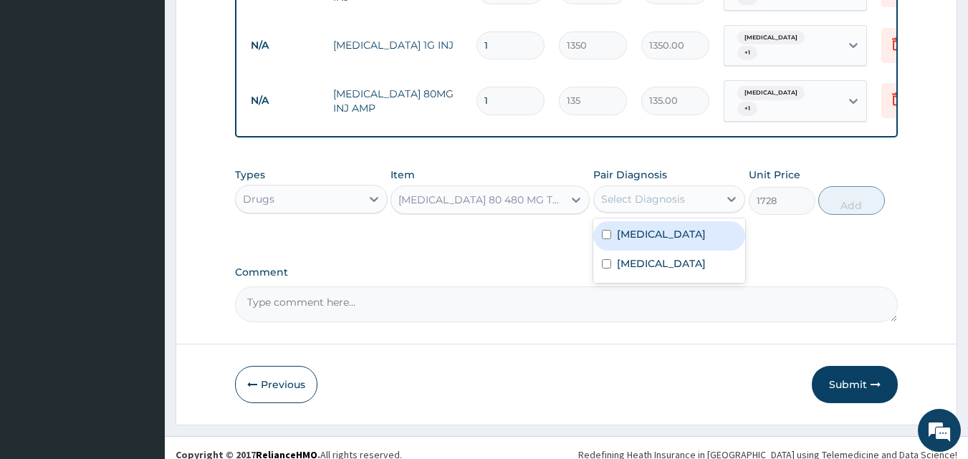
click at [662, 222] on div "[MEDICAL_DATA]" at bounding box center [670, 236] width 153 height 29
checkbox input "true"
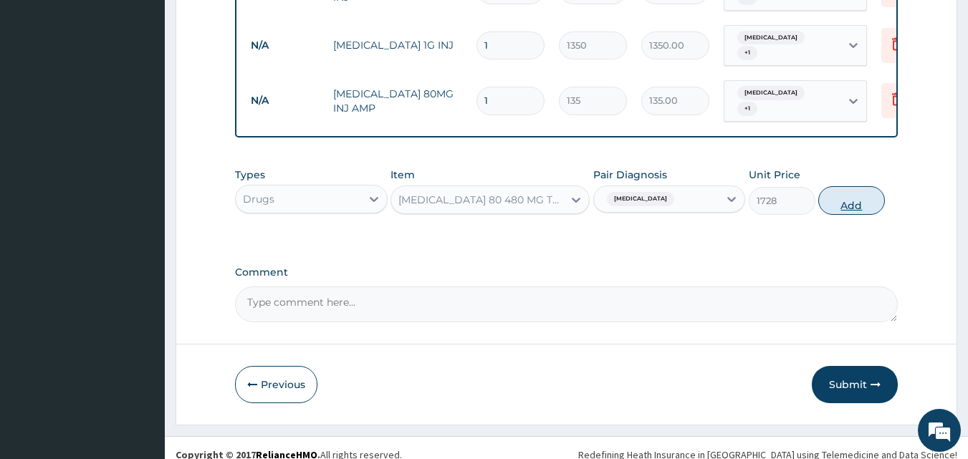
click at [847, 186] on button "Add" at bounding box center [852, 200] width 67 height 29
type input "0"
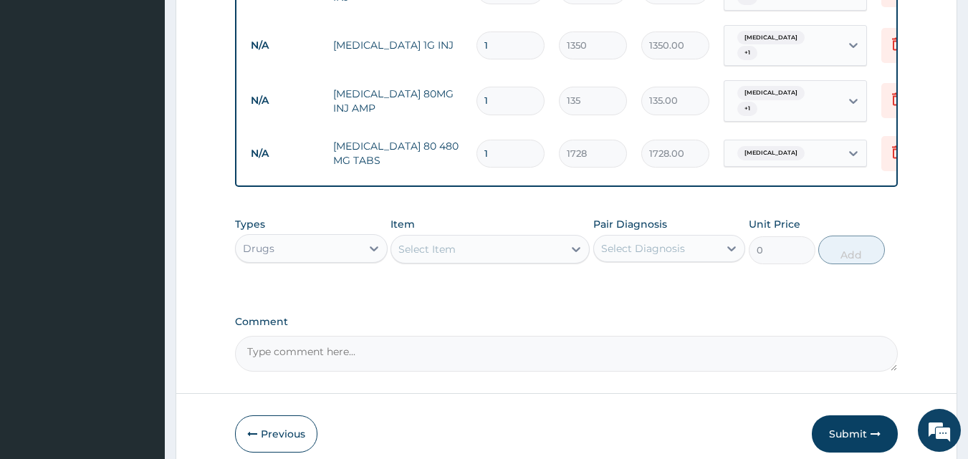
click at [505, 140] on input "1" at bounding box center [511, 154] width 68 height 28
click at [498, 140] on input "1" at bounding box center [511, 154] width 68 height 28
type input "0.00"
type input "6"
type input "10368.00"
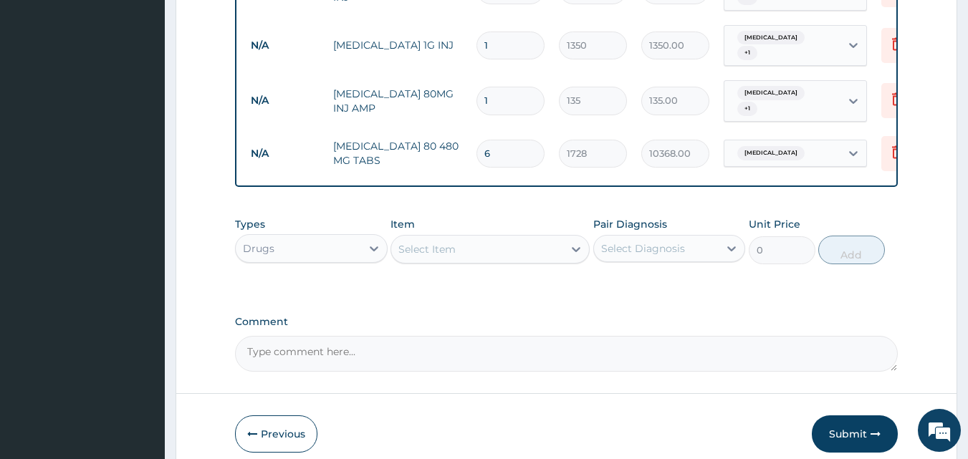
type input "6"
click at [510, 217] on div "Item Select Item" at bounding box center [490, 240] width 199 height 47
click at [496, 140] on input "6" at bounding box center [511, 154] width 68 height 28
type input "0.00"
type input "1"
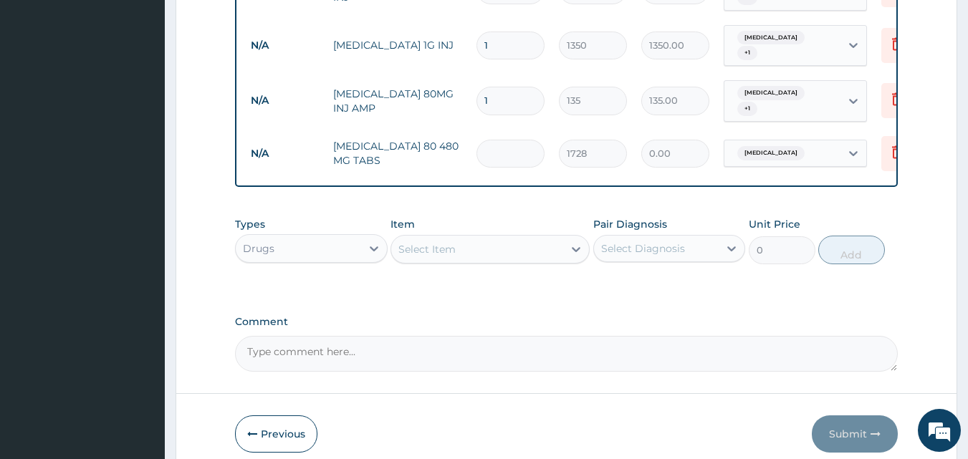
type input "1728.00"
type input "1"
click at [513, 210] on div "Types Drugs Item Select Item Pair Diagnosis Select Diagnosis Unit Price 0 Add" at bounding box center [567, 241] width 664 height 62
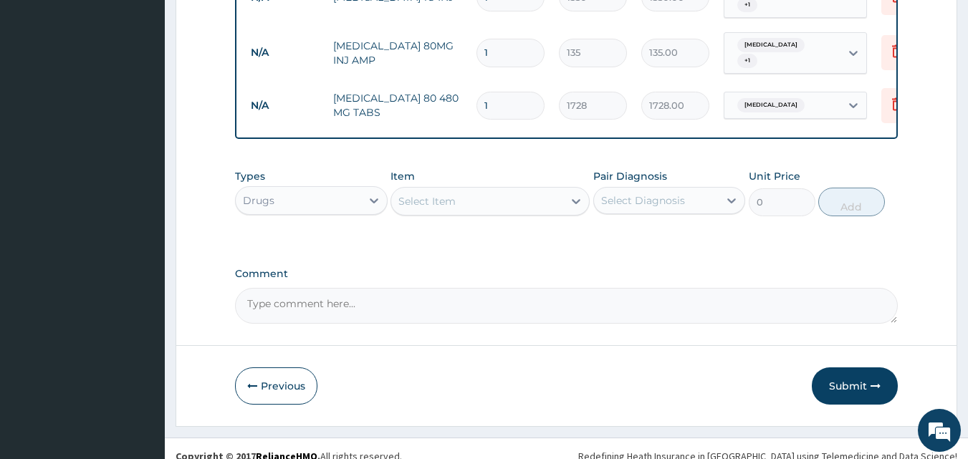
scroll to position [764, 0]
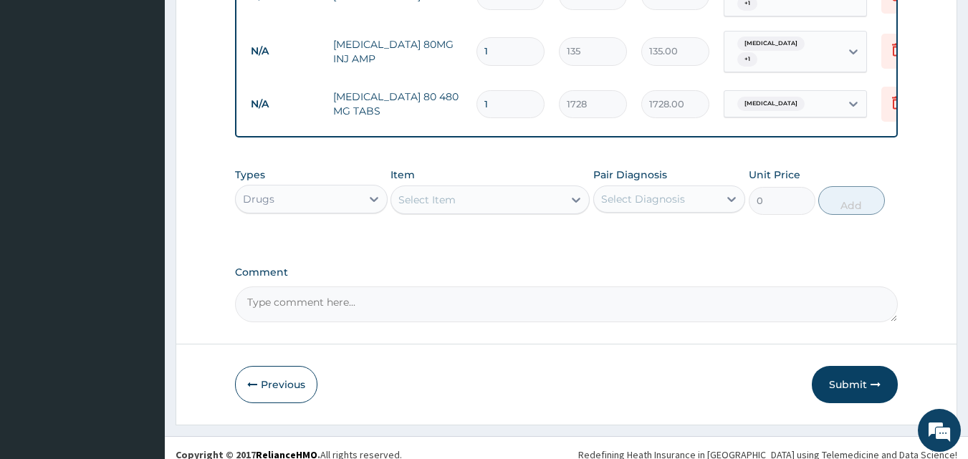
click at [345, 188] on div "Drugs" at bounding box center [298, 199] width 125 height 23
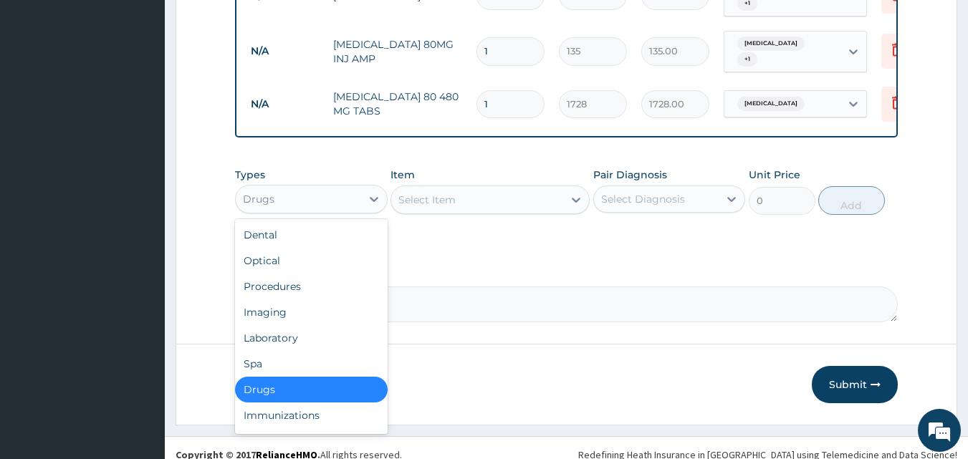
click at [300, 377] on div "Drugs" at bounding box center [311, 390] width 153 height 26
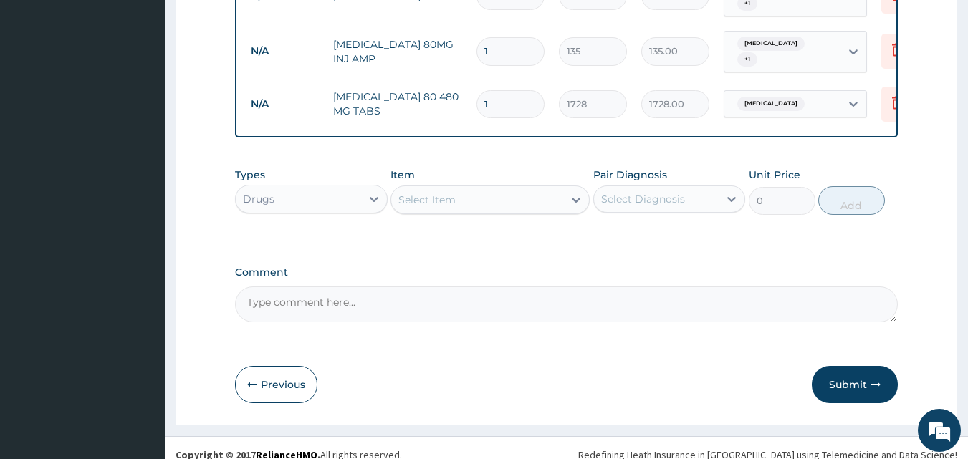
click at [476, 189] on div "Select Item" at bounding box center [477, 200] width 172 height 23
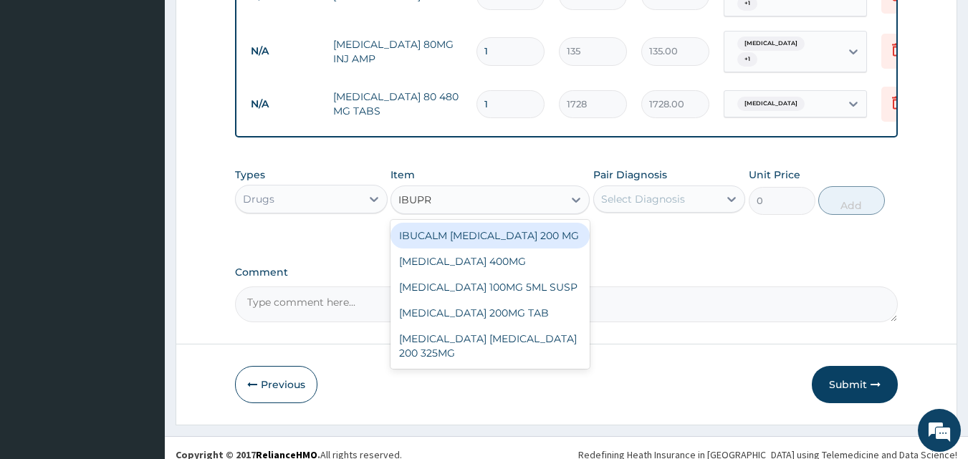
type input "IBUPRO"
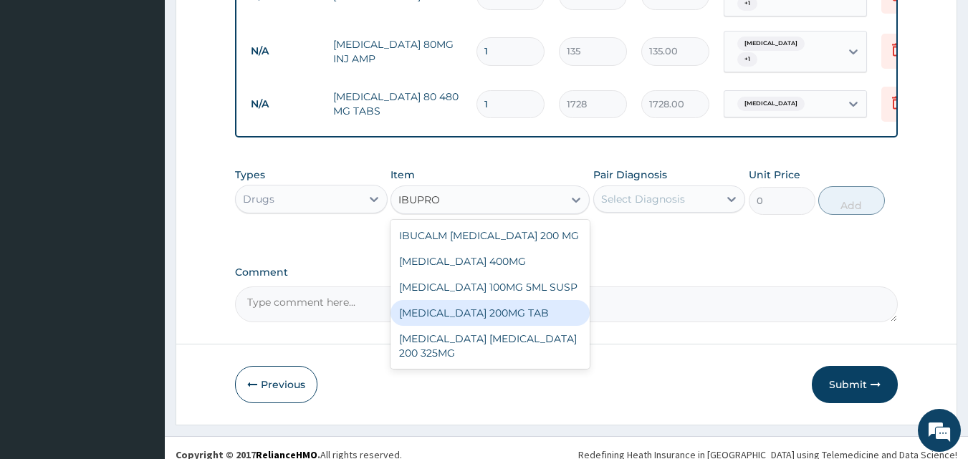
click at [490, 304] on div "[MEDICAL_DATA] 200MG TAB" at bounding box center [490, 313] width 199 height 26
type input "27.45"
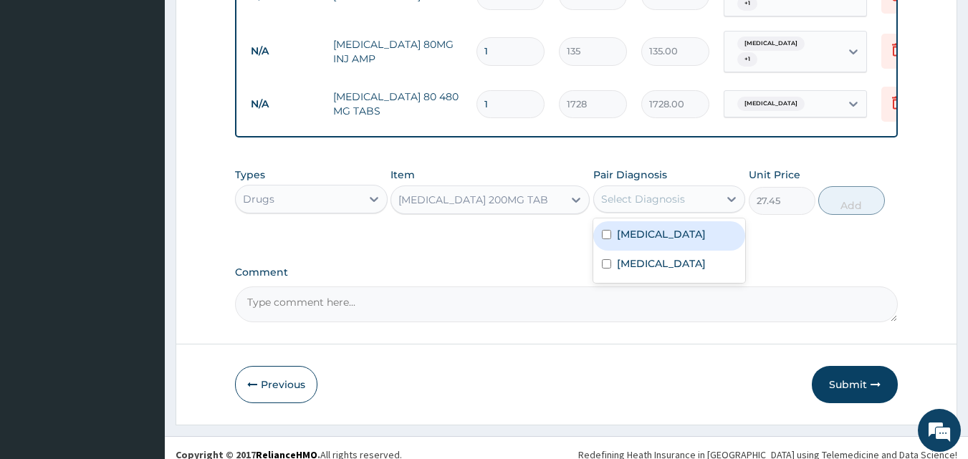
click at [682, 192] on div "Select Diagnosis" at bounding box center [643, 199] width 84 height 14
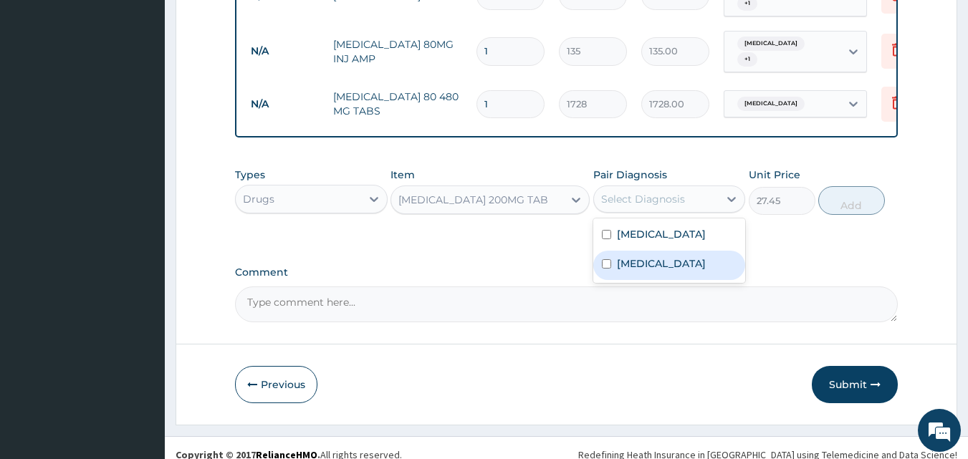
click at [606, 251] on div "[MEDICAL_DATA]" at bounding box center [670, 265] width 153 height 29
checkbox input "true"
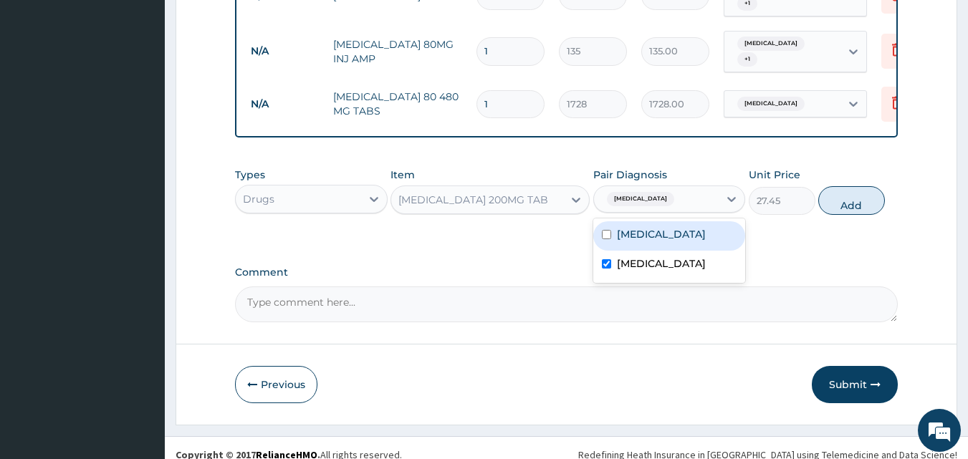
click at [850, 171] on div "Types Drugs Item [MEDICAL_DATA] 200MG TAB Pair Diagnosis option [MEDICAL_DATA],…" at bounding box center [567, 192] width 664 height 62
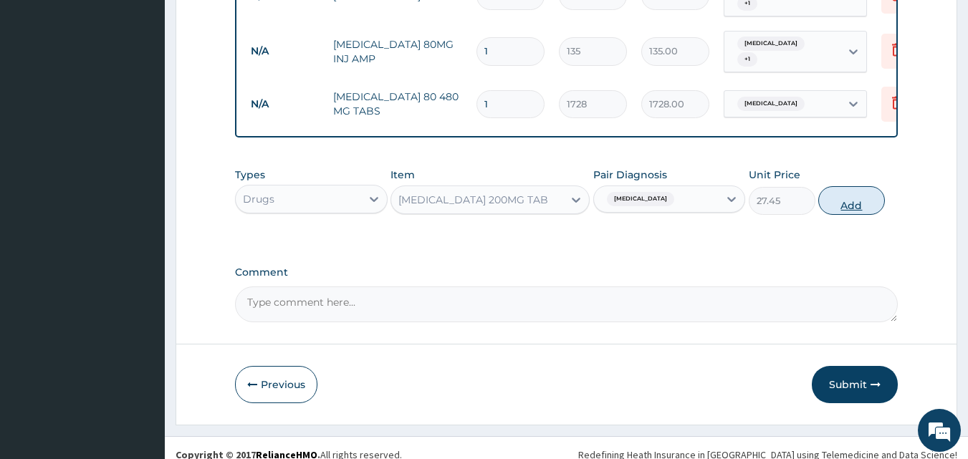
click at [852, 192] on button "Add" at bounding box center [852, 200] width 67 height 29
type input "0"
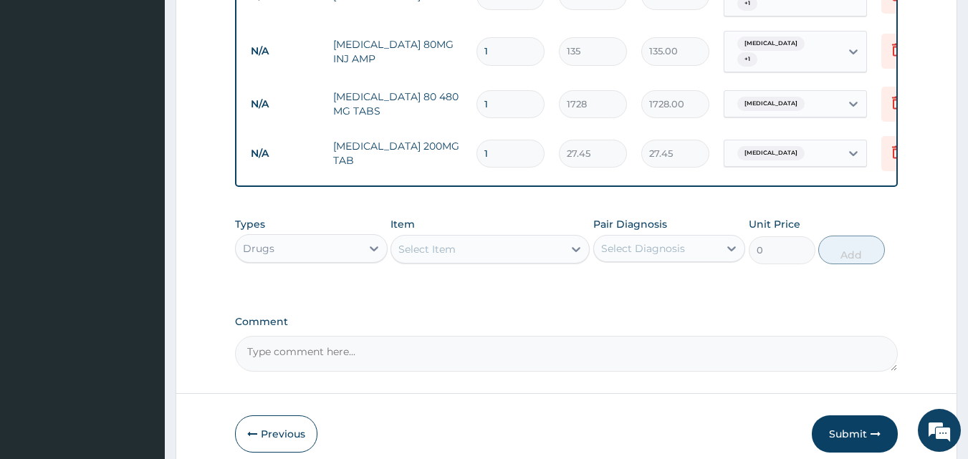
click at [490, 140] on input "1" at bounding box center [511, 154] width 68 height 28
type input "0.00"
type input "2"
type input "54.90"
type input "20"
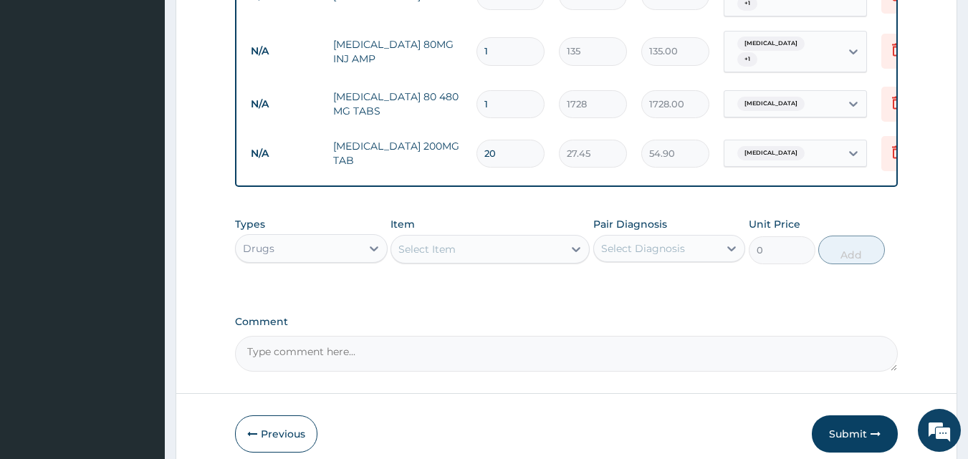
type input "549.00"
type input "20"
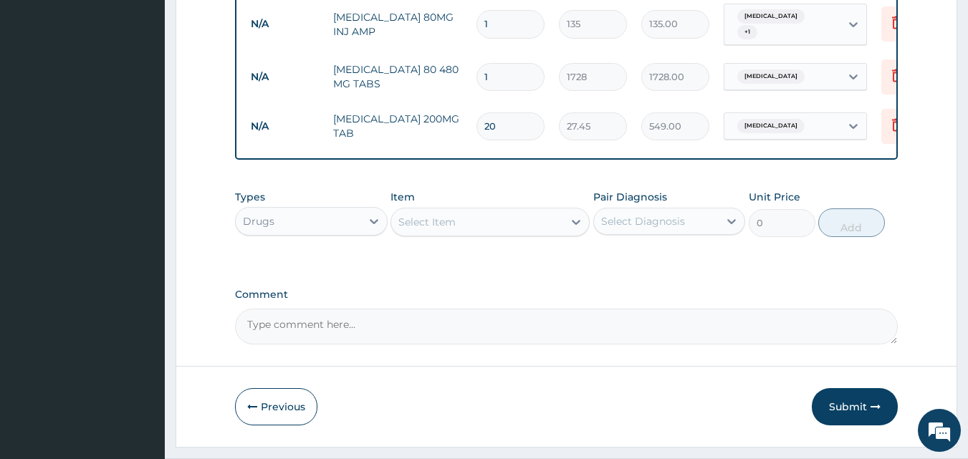
scroll to position [793, 0]
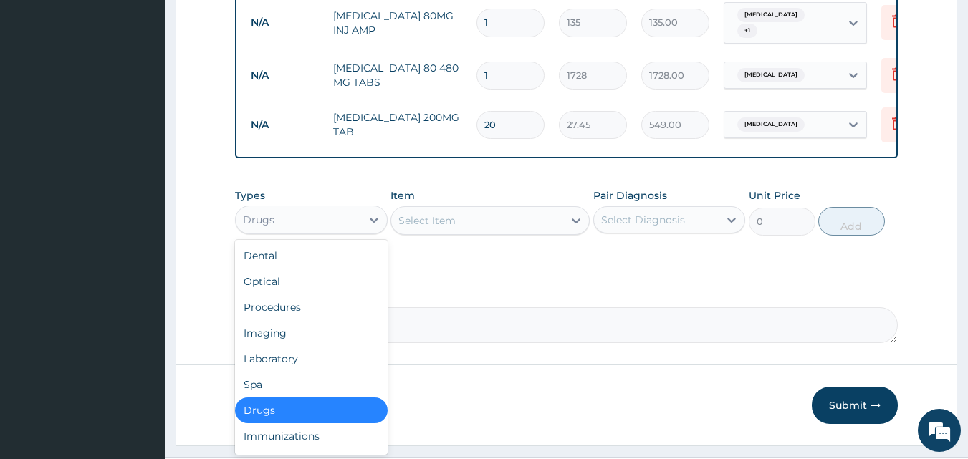
click at [308, 214] on div "Drugs" at bounding box center [298, 220] width 125 height 23
click at [319, 398] on div "Drugs" at bounding box center [311, 411] width 153 height 26
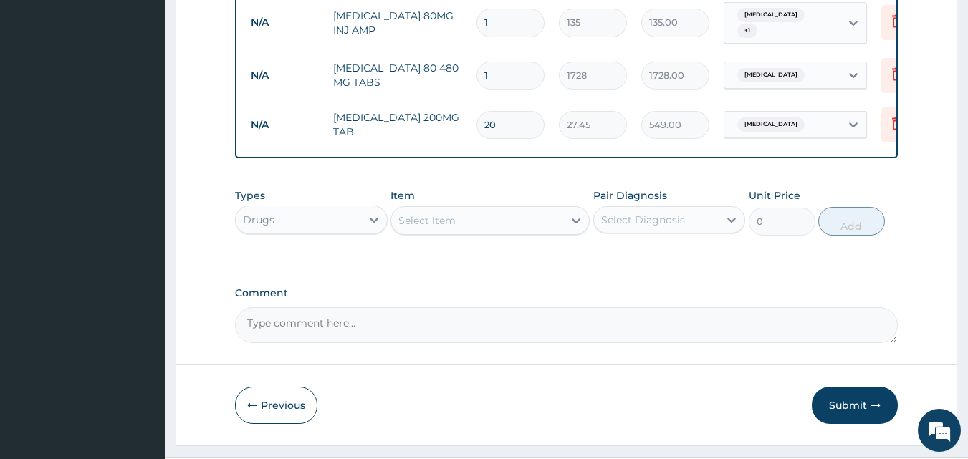
click at [478, 209] on div "Select Item" at bounding box center [477, 220] width 172 height 23
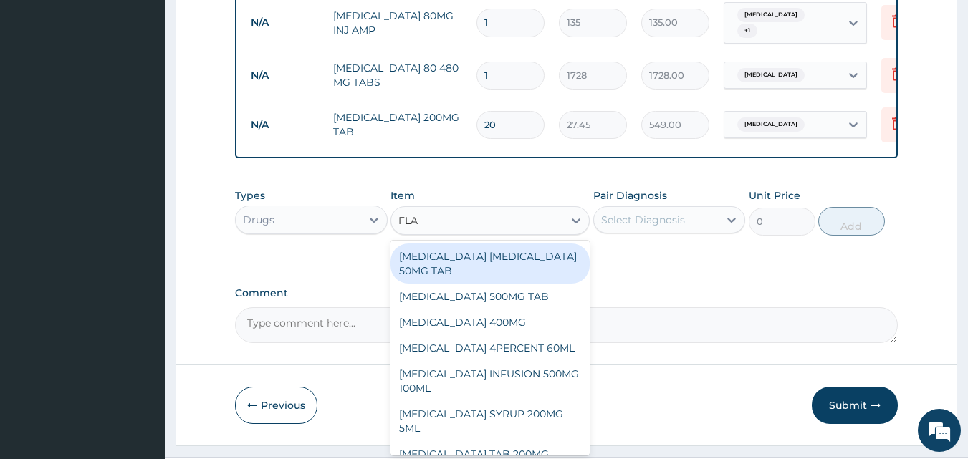
type input "FLAG"
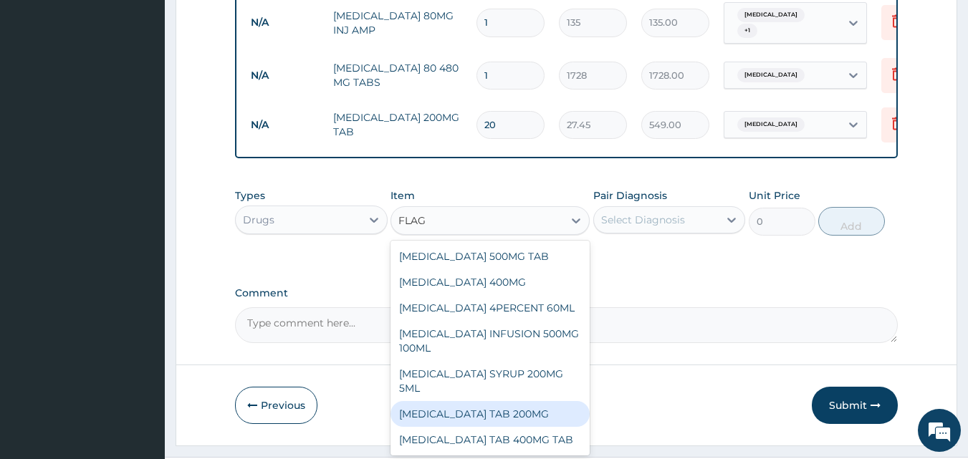
click at [490, 401] on div "[MEDICAL_DATA] TAB 200MG" at bounding box center [490, 414] width 199 height 26
type input "40.5"
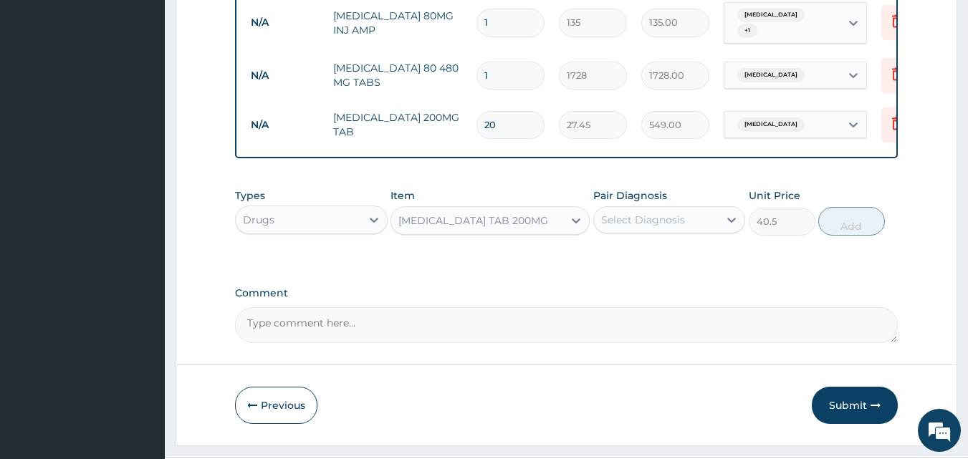
click at [620, 222] on div "Types Drugs Item [MEDICAL_DATA] TAB 200MG Pair Diagnosis Select Diagnosis Unit …" at bounding box center [567, 212] width 664 height 62
click at [624, 213] on div "Select Diagnosis" at bounding box center [643, 220] width 84 height 14
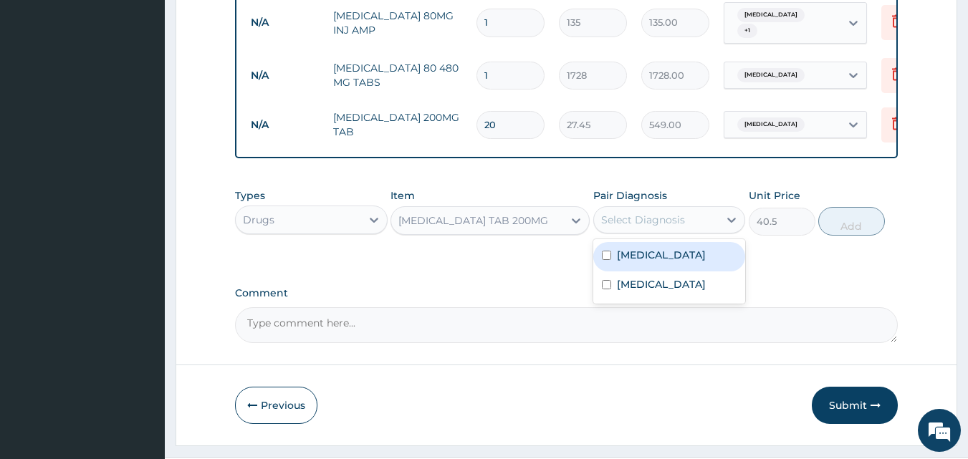
click at [614, 242] on div "[MEDICAL_DATA]" at bounding box center [670, 256] width 153 height 29
checkbox input "true"
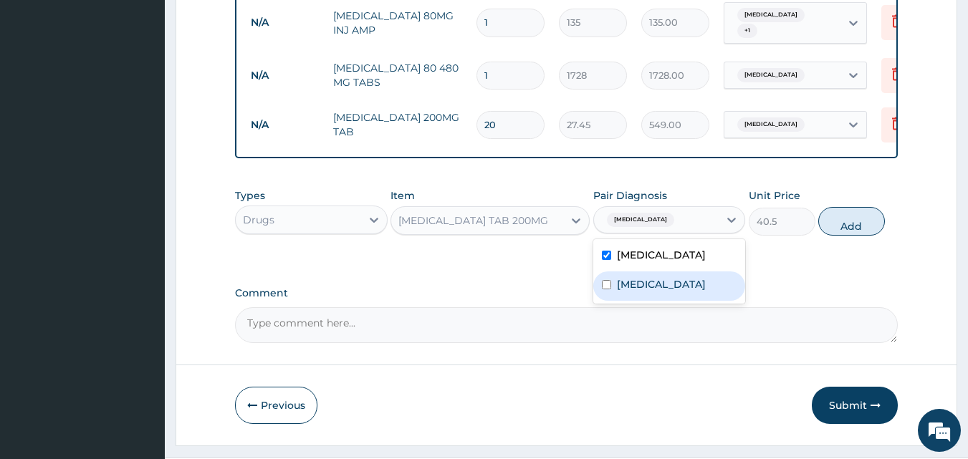
click at [619, 277] on label "[MEDICAL_DATA]" at bounding box center [661, 284] width 89 height 14
checkbox input "true"
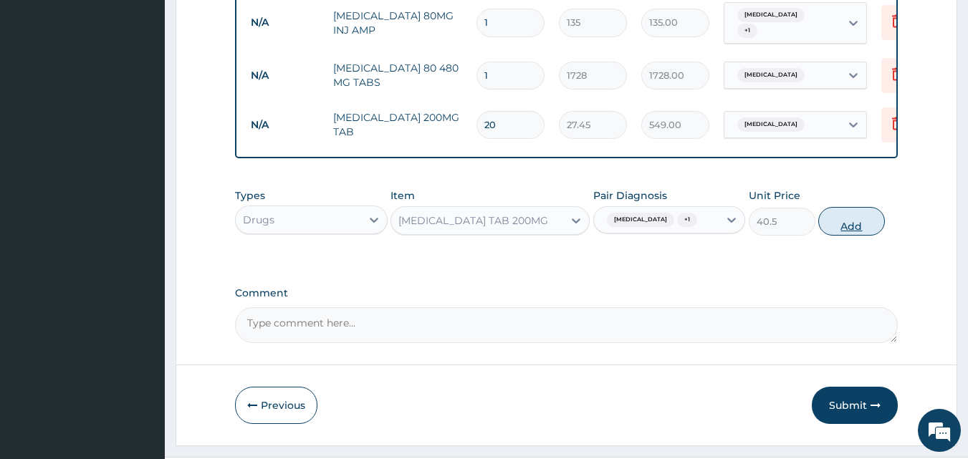
click at [844, 207] on button "Add" at bounding box center [852, 221] width 67 height 29
type input "0"
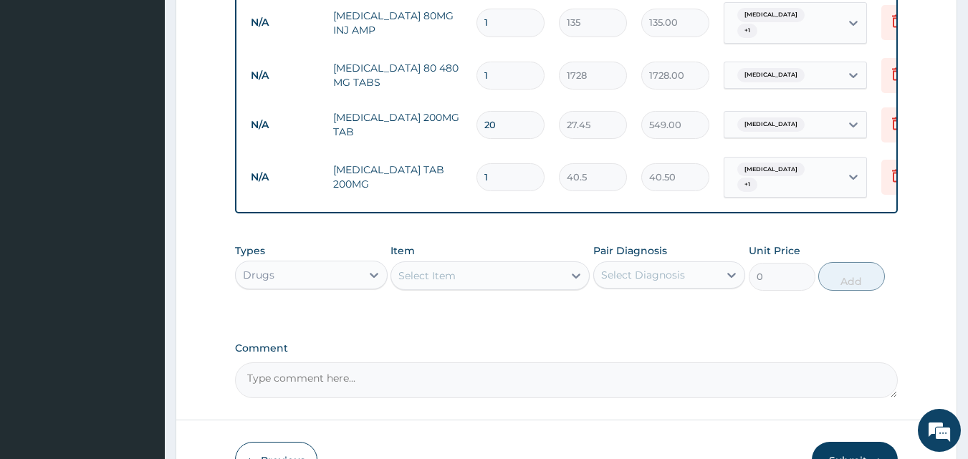
click at [492, 163] on input "1" at bounding box center [511, 177] width 68 height 28
type input "0.00"
type input "3"
type input "121.50"
type input "30"
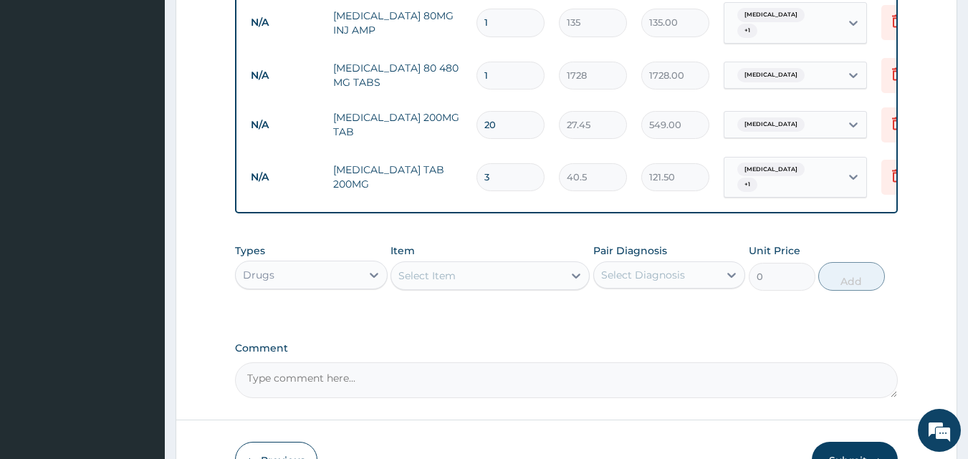
type input "1215.00"
type input "30"
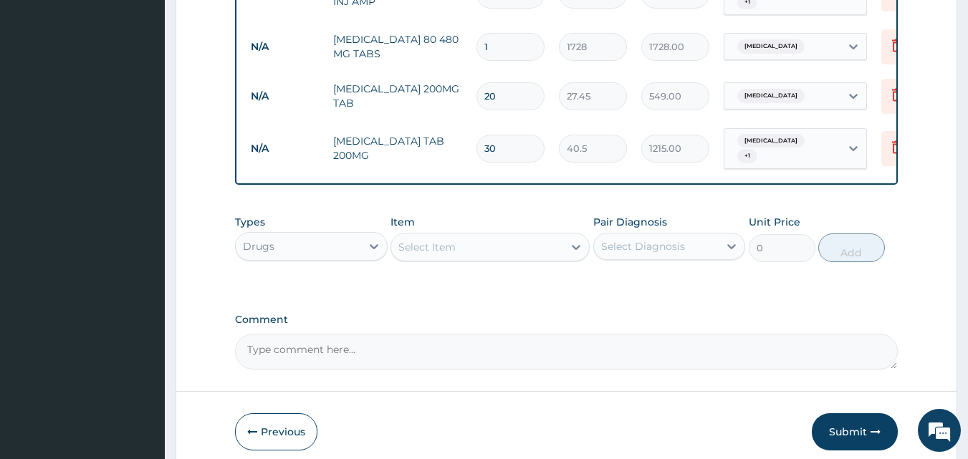
scroll to position [863, 0]
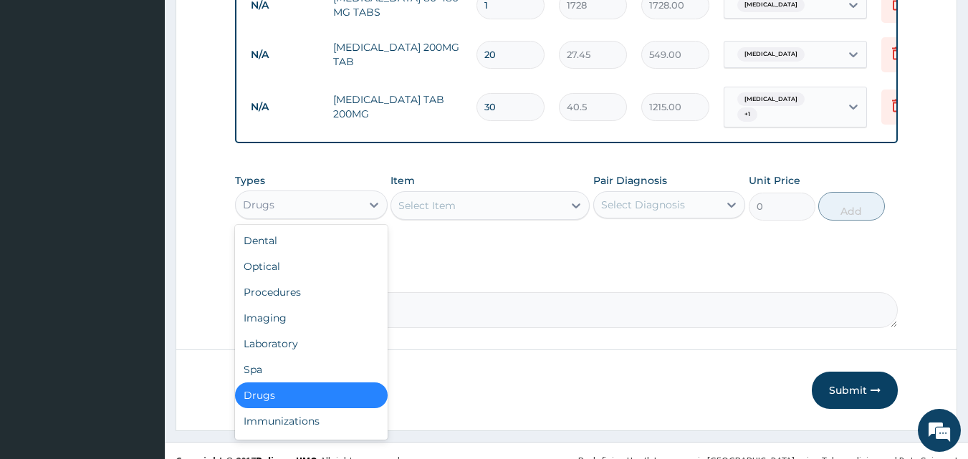
click at [317, 194] on div "Drugs" at bounding box center [298, 205] width 125 height 23
click at [289, 383] on div "Drugs" at bounding box center [311, 396] width 153 height 26
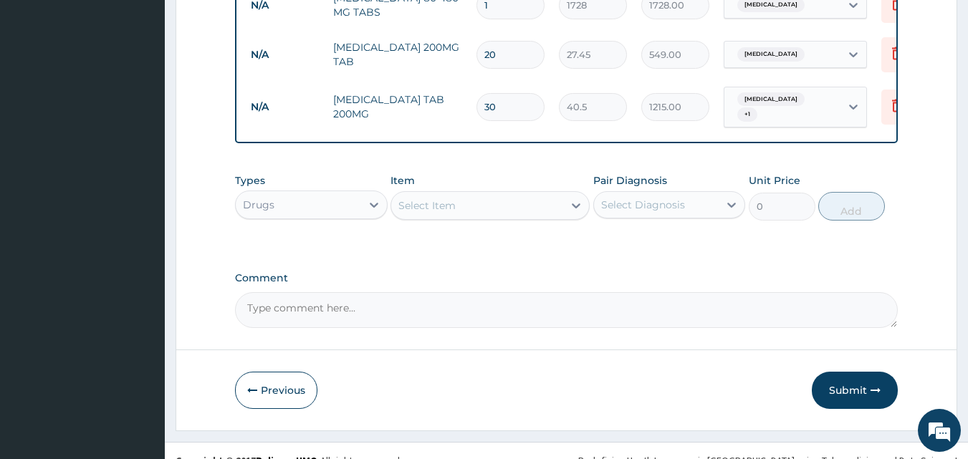
click at [483, 194] on div "Select Item" at bounding box center [477, 205] width 172 height 23
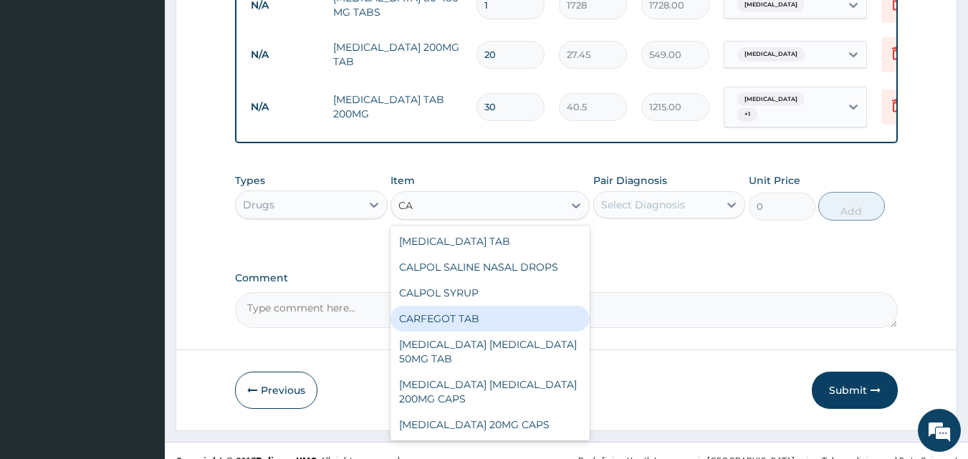
type input "C"
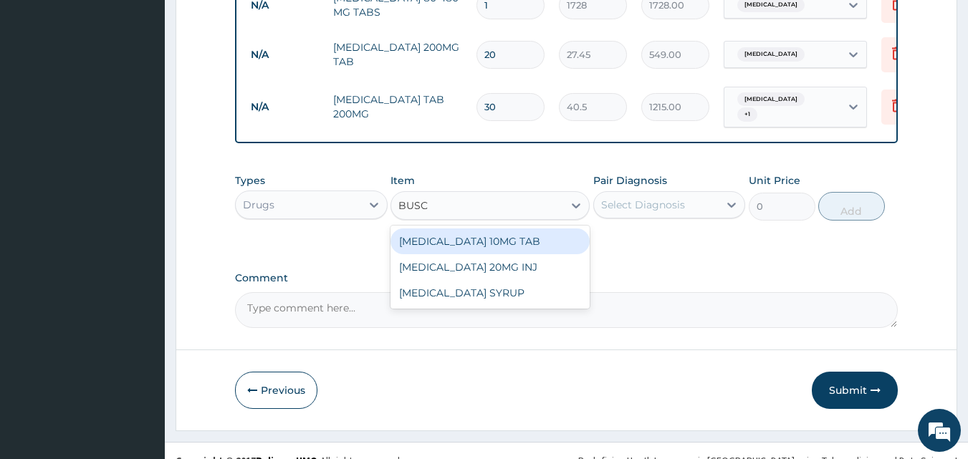
type input "BUSCO"
click at [484, 229] on div "[MEDICAL_DATA] 10MG TAB" at bounding box center [490, 242] width 199 height 26
type input "121.5"
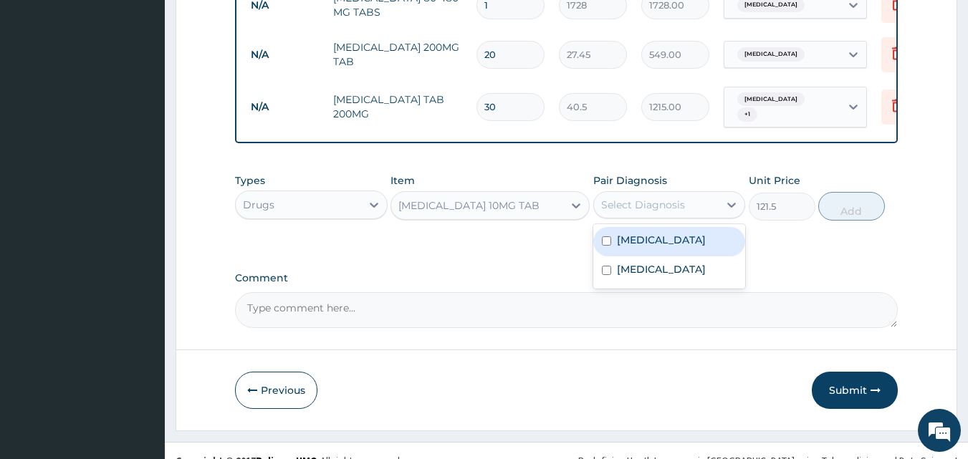
click at [636, 198] on div "Select Diagnosis" at bounding box center [643, 205] width 84 height 14
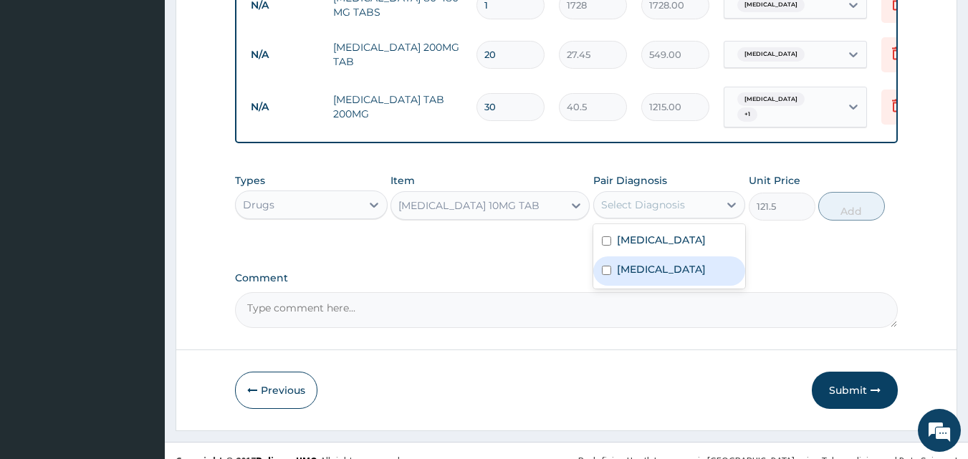
click at [630, 262] on label "[MEDICAL_DATA]" at bounding box center [661, 269] width 89 height 14
checkbox input "true"
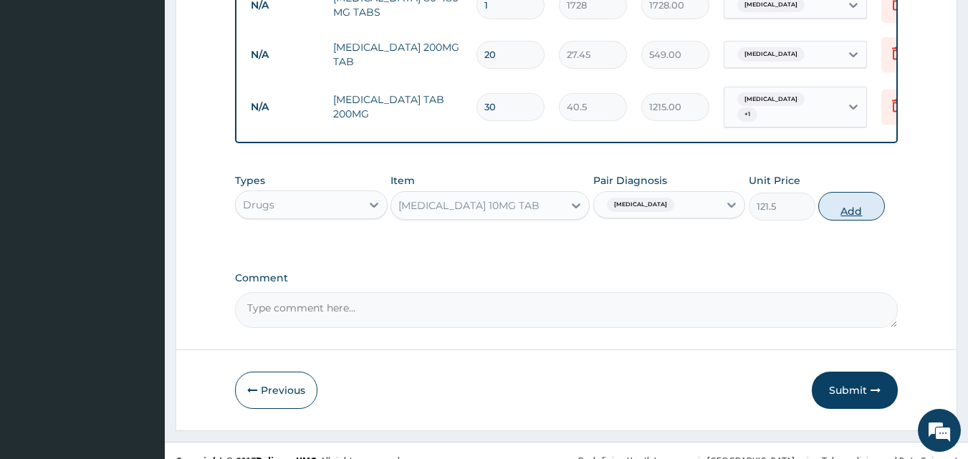
click at [839, 195] on button "Add" at bounding box center [852, 206] width 67 height 29
type input "0"
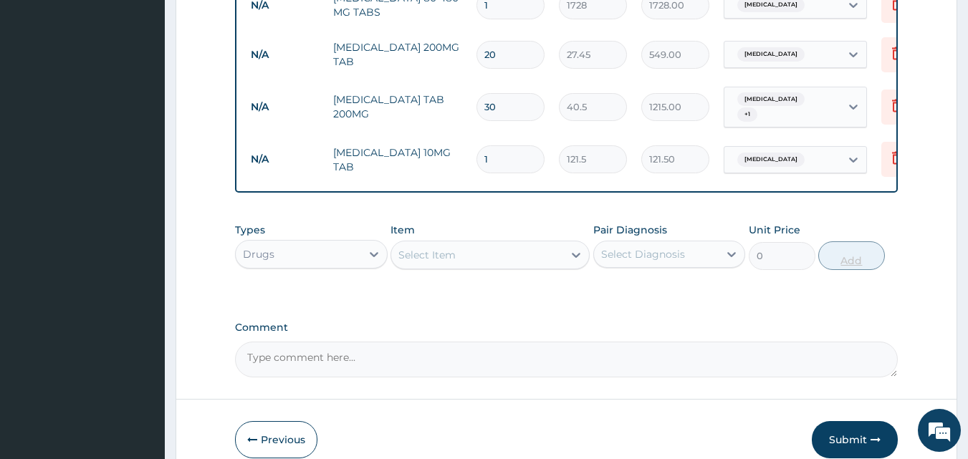
type input "10"
type input "1215.00"
type input "10"
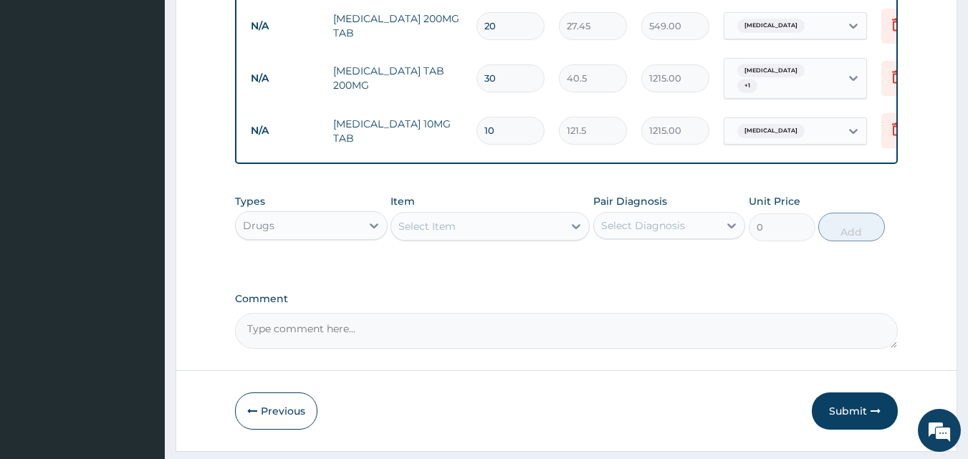
scroll to position [913, 0]
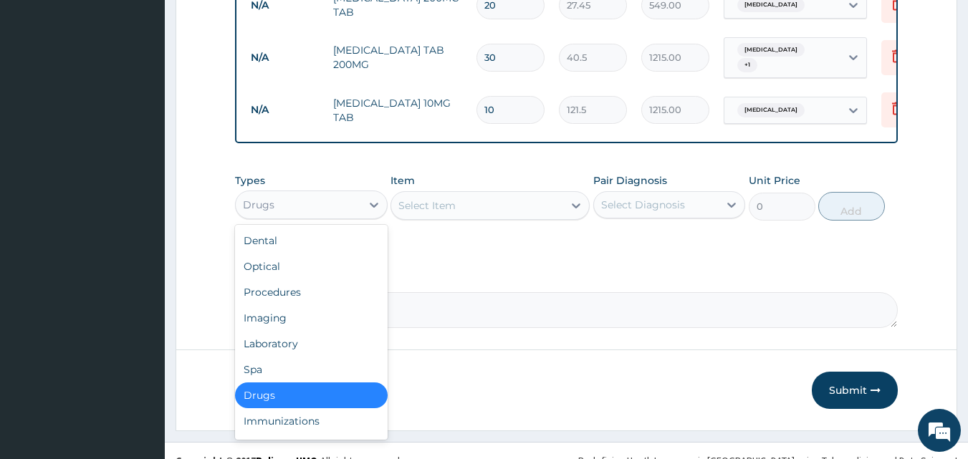
click at [350, 194] on div "Drugs" at bounding box center [298, 205] width 125 height 23
click at [292, 383] on div "Drugs" at bounding box center [311, 396] width 153 height 26
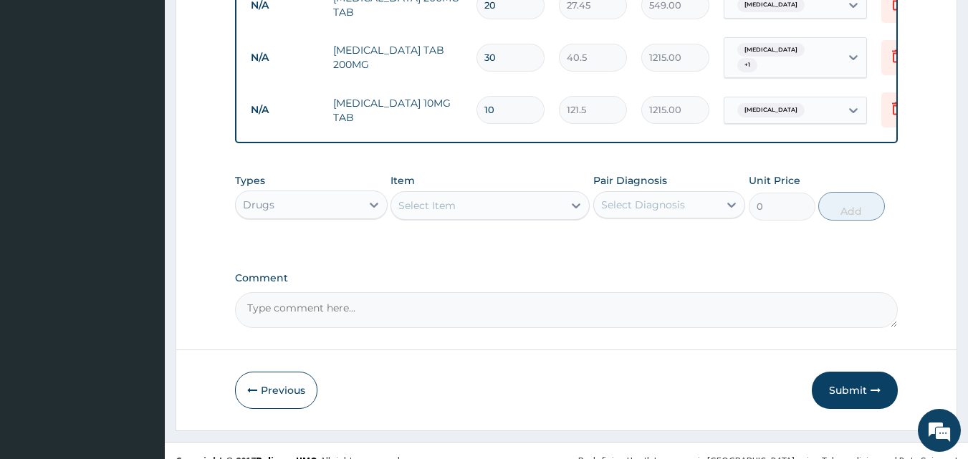
click at [502, 194] on div "Select Item" at bounding box center [477, 205] width 172 height 23
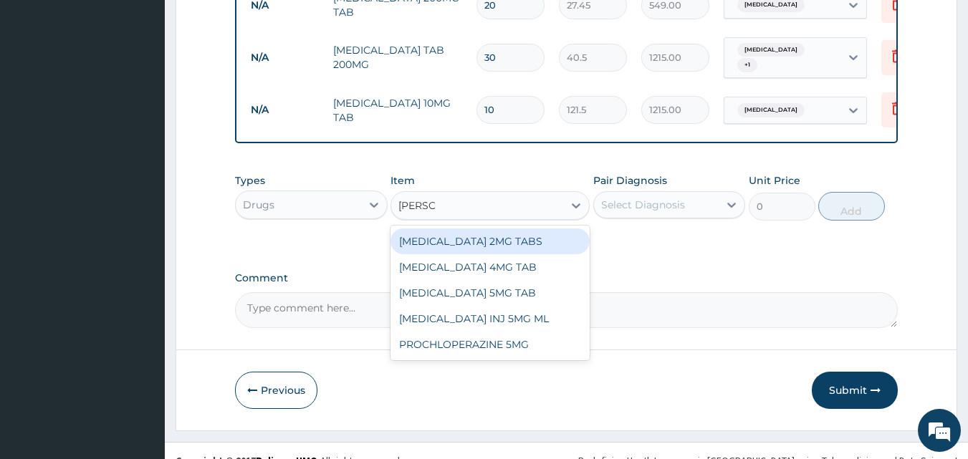
type input "[PERSON_NAME]"
click at [502, 229] on div "[MEDICAL_DATA] 2MG TABS" at bounding box center [490, 242] width 199 height 26
type input "33.75"
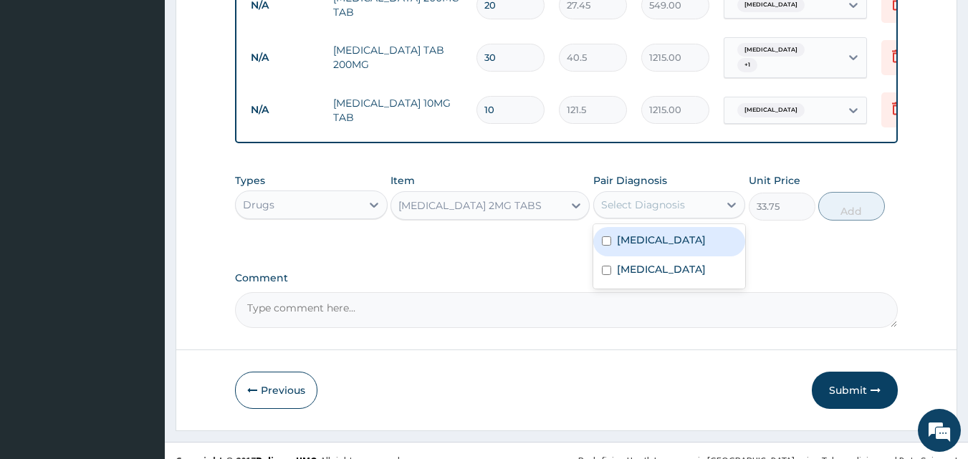
click at [671, 194] on div "Select Diagnosis" at bounding box center [656, 205] width 125 height 23
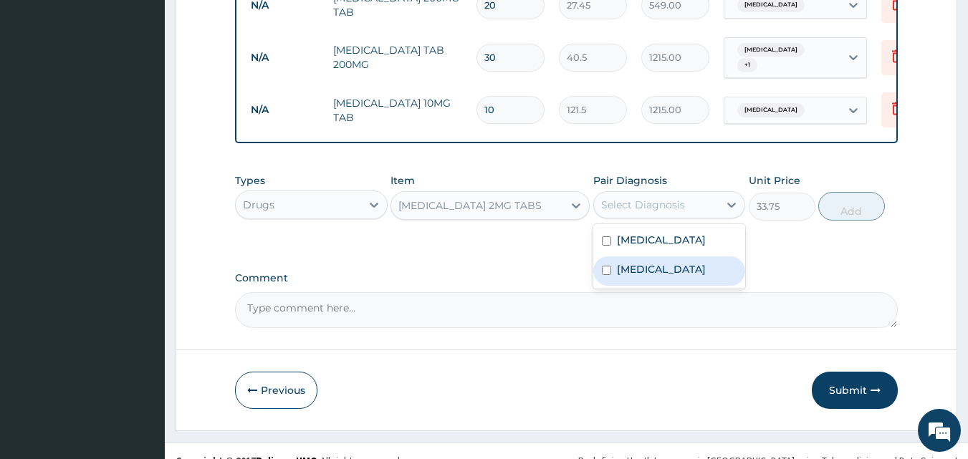
click at [609, 266] on input "checkbox" at bounding box center [606, 270] width 9 height 9
checkbox input "true"
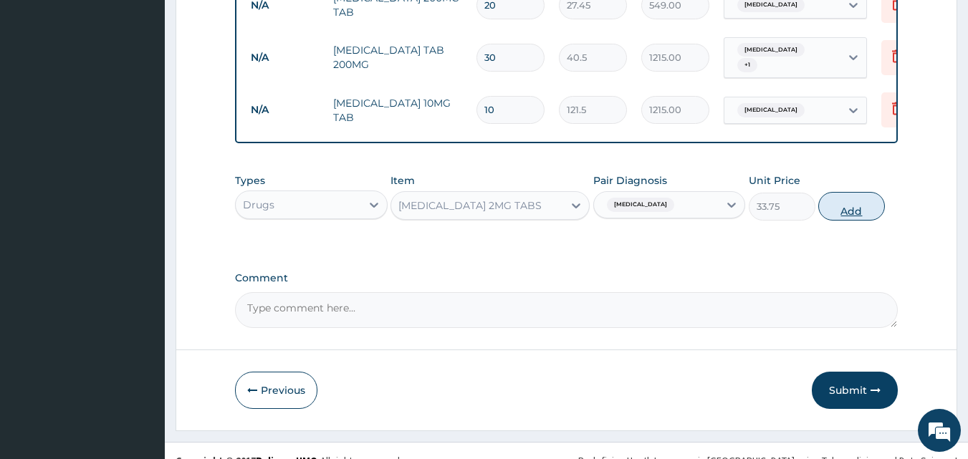
click at [844, 192] on button "Add" at bounding box center [852, 206] width 67 height 29
type input "0"
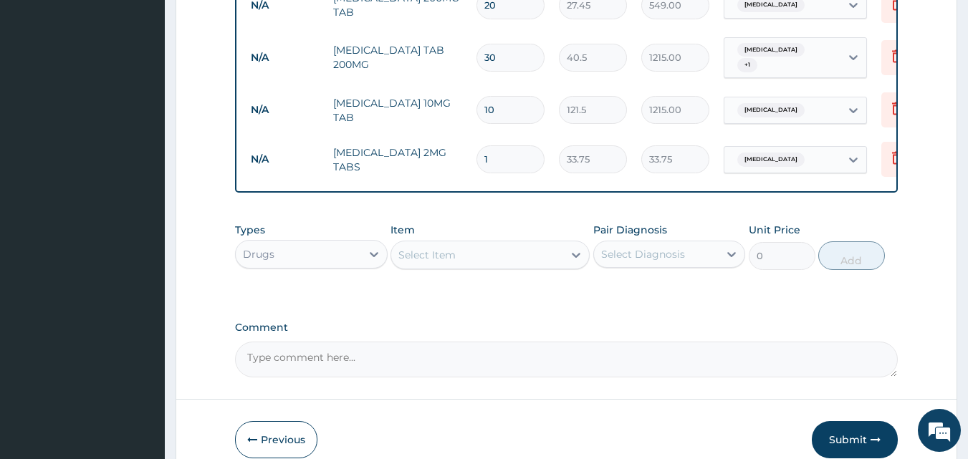
click at [498, 146] on input "1" at bounding box center [511, 160] width 68 height 28
type input "0.00"
type input "2"
type input "67.50"
type input "20"
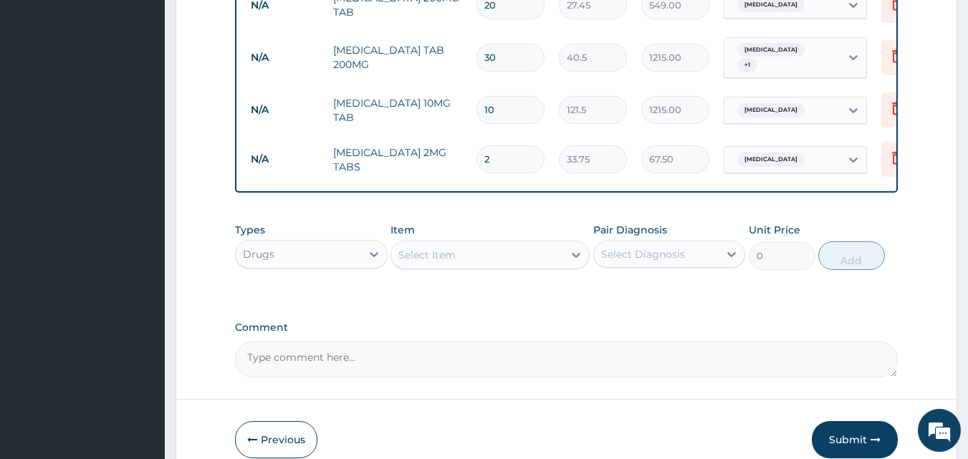
type input "675.00"
type input "20"
click at [451, 216] on div "Types Drugs Item Select Item Pair Diagnosis Select Diagnosis Unit Price 0 Add" at bounding box center [567, 247] width 664 height 62
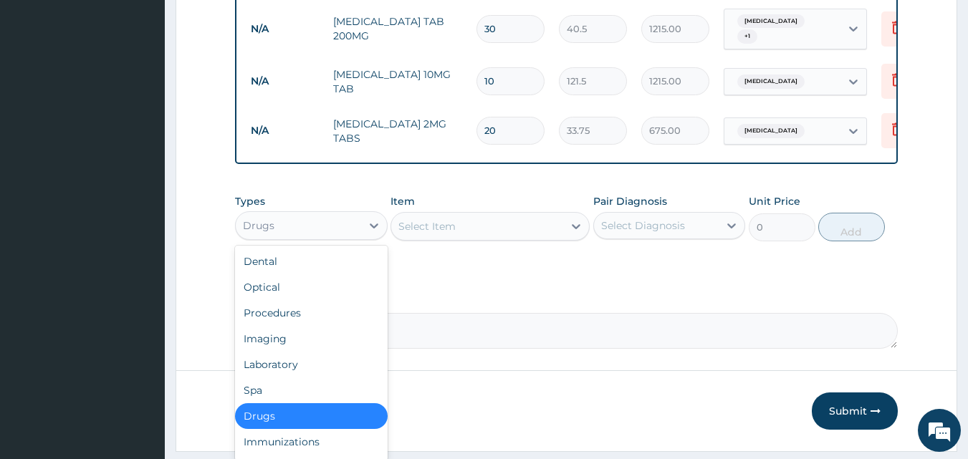
click at [329, 214] on div "Drugs" at bounding box center [298, 225] width 125 height 23
click at [290, 404] on div "Drugs" at bounding box center [311, 417] width 153 height 26
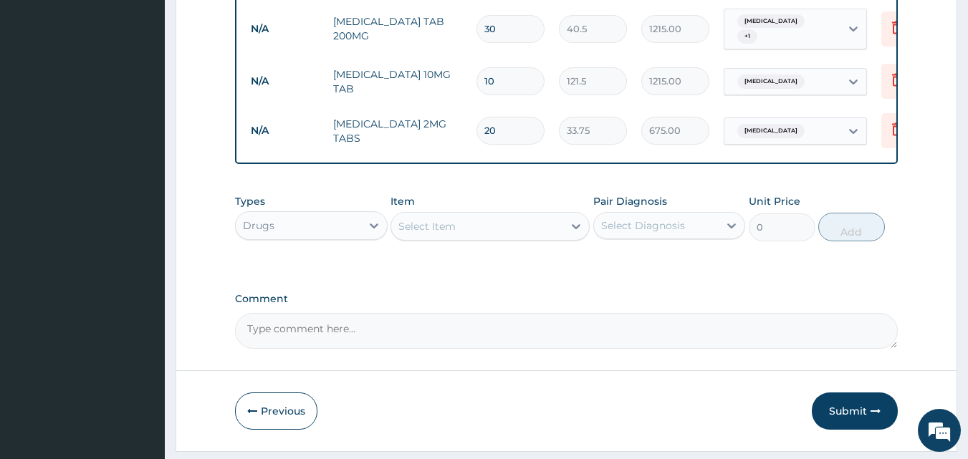
click at [482, 215] on div "Select Item" at bounding box center [477, 226] width 172 height 23
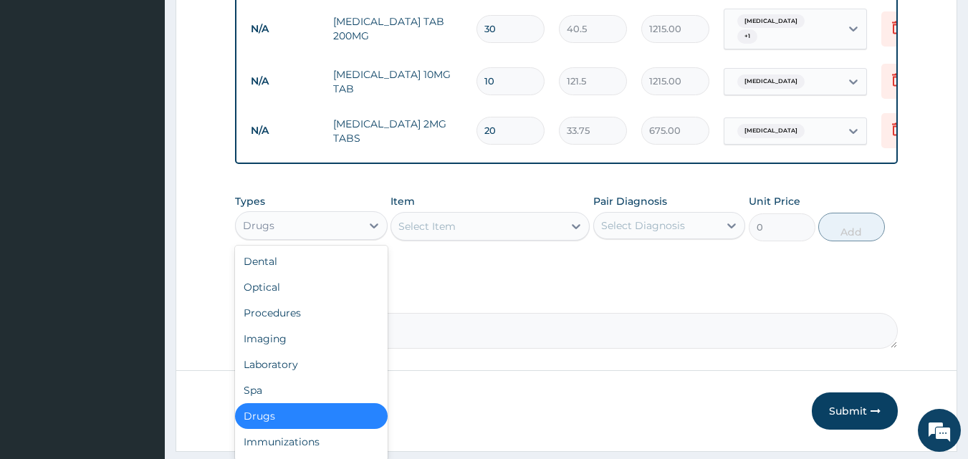
click at [303, 214] on div "Drugs" at bounding box center [298, 225] width 125 height 23
click at [289, 300] on div "Procedures" at bounding box center [311, 313] width 153 height 26
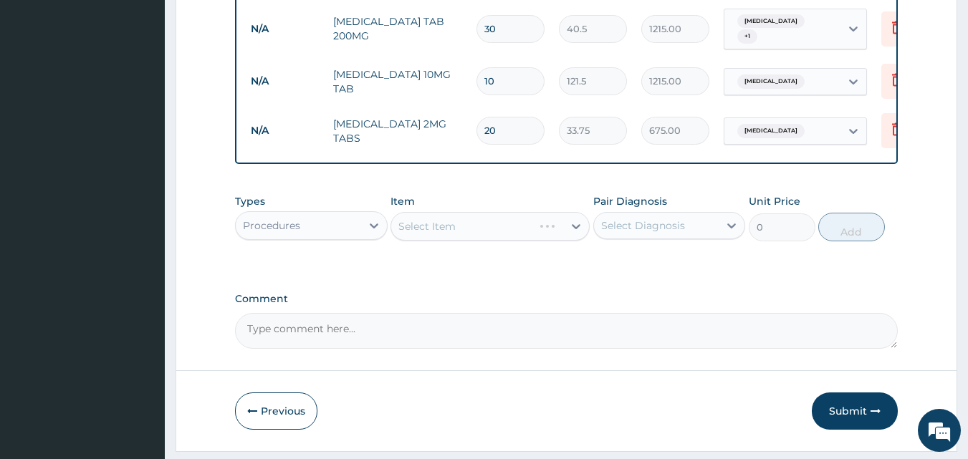
click at [472, 212] on div "Select Item" at bounding box center [490, 226] width 199 height 29
click at [483, 215] on div "Select Item" at bounding box center [477, 226] width 172 height 23
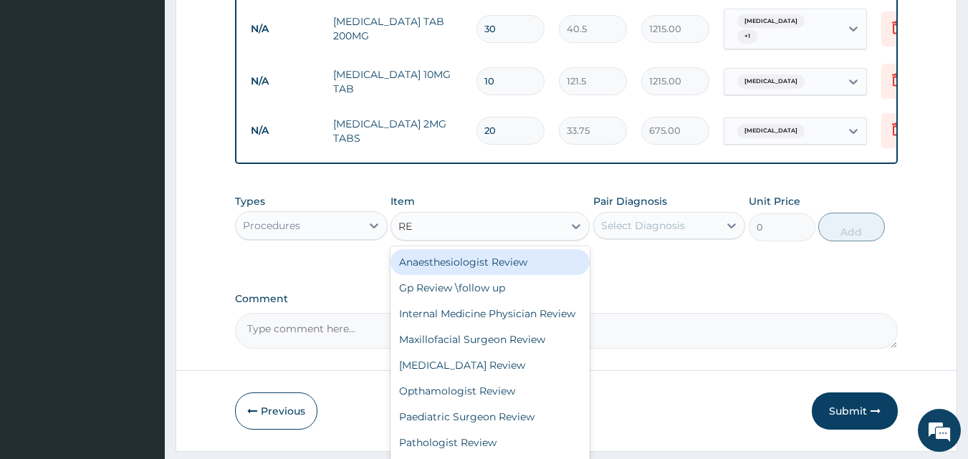
type input "REG"
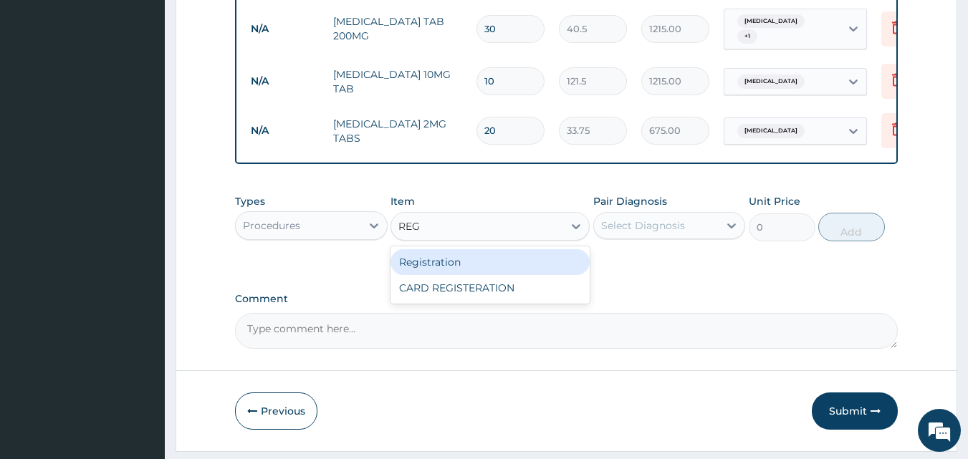
click at [490, 249] on div "Registration" at bounding box center [490, 262] width 199 height 26
type input "1000"
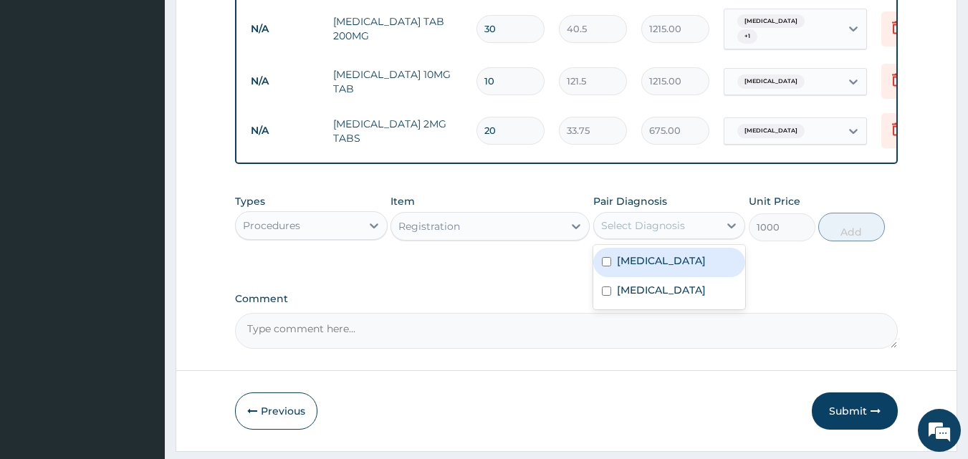
click at [677, 219] on div "Select Diagnosis" at bounding box center [643, 226] width 84 height 14
click at [616, 248] on div "[MEDICAL_DATA]" at bounding box center [670, 262] width 153 height 29
checkbox input "true"
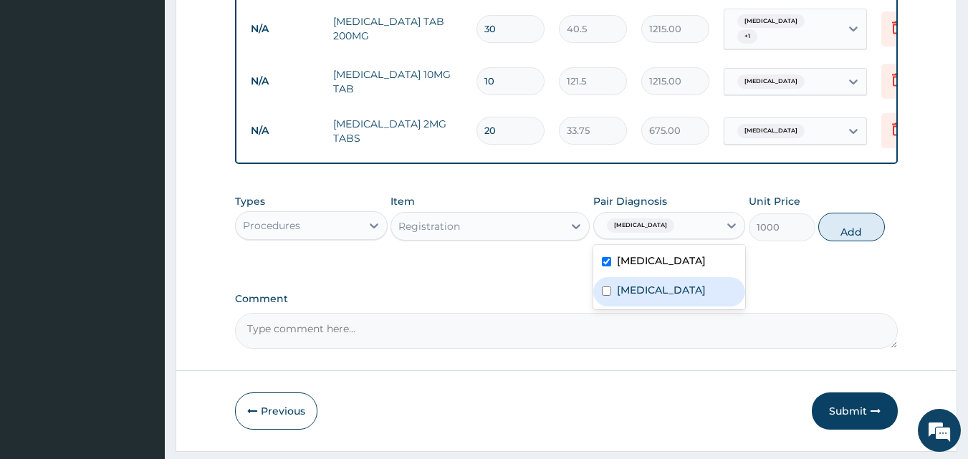
click at [606, 287] on input "checkbox" at bounding box center [606, 291] width 9 height 9
checkbox input "true"
click at [862, 213] on button "Add" at bounding box center [852, 227] width 67 height 29
type input "0"
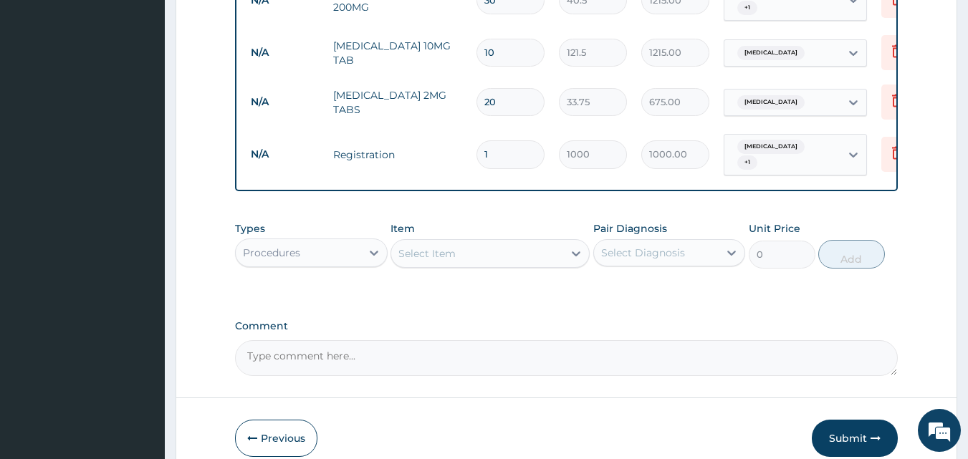
scroll to position [999, 0]
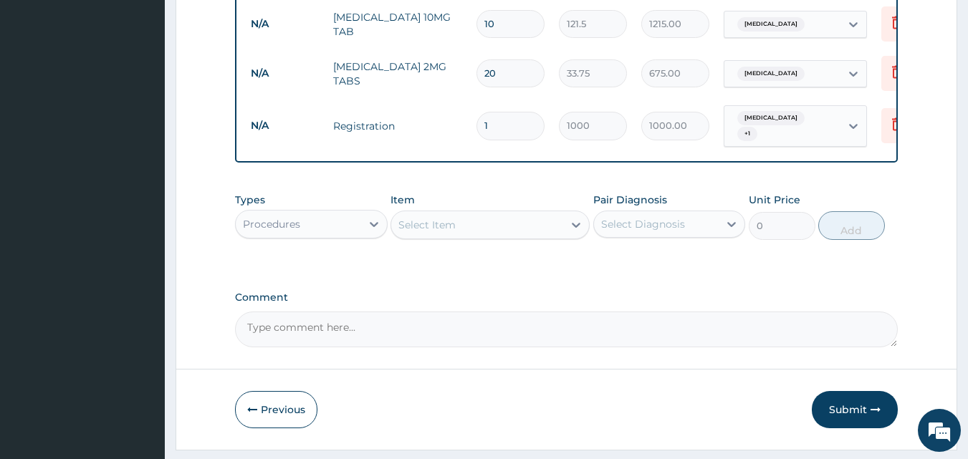
click at [358, 213] on div "Procedures" at bounding box center [298, 224] width 125 height 23
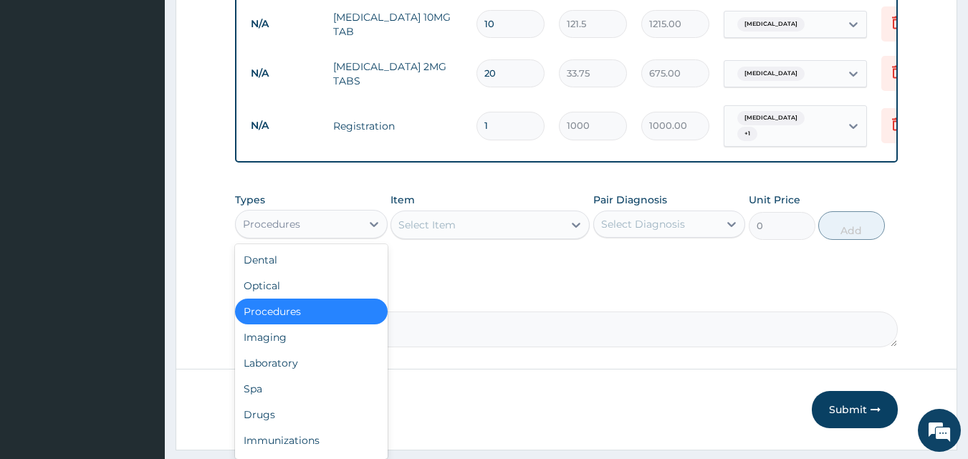
click at [303, 299] on div "Procedures" at bounding box center [311, 312] width 153 height 26
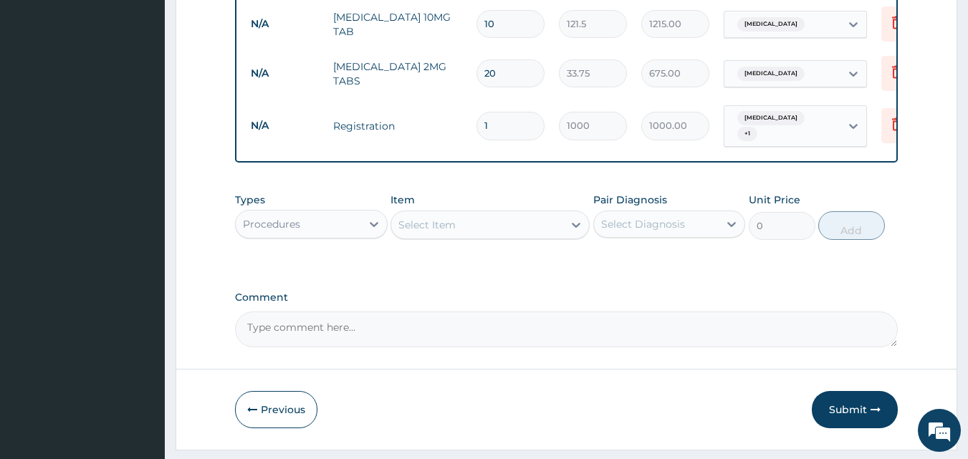
click at [492, 214] on div "Select Item" at bounding box center [477, 225] width 172 height 23
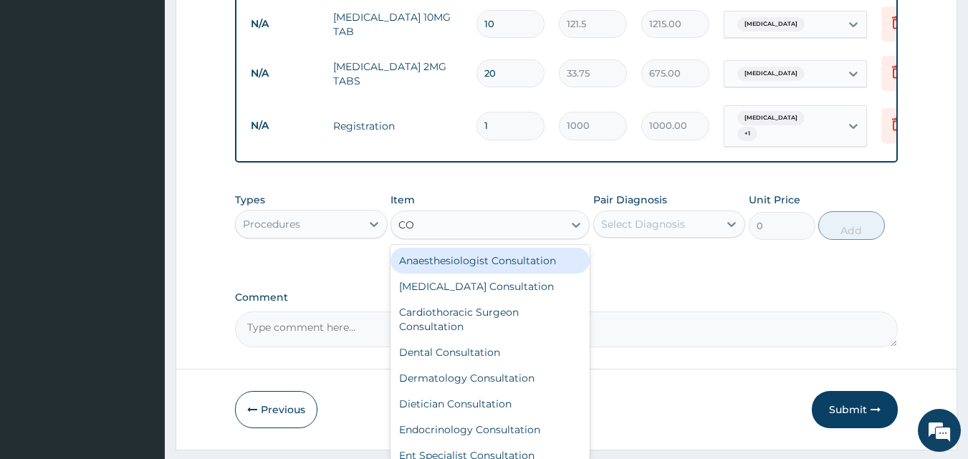
type input "C"
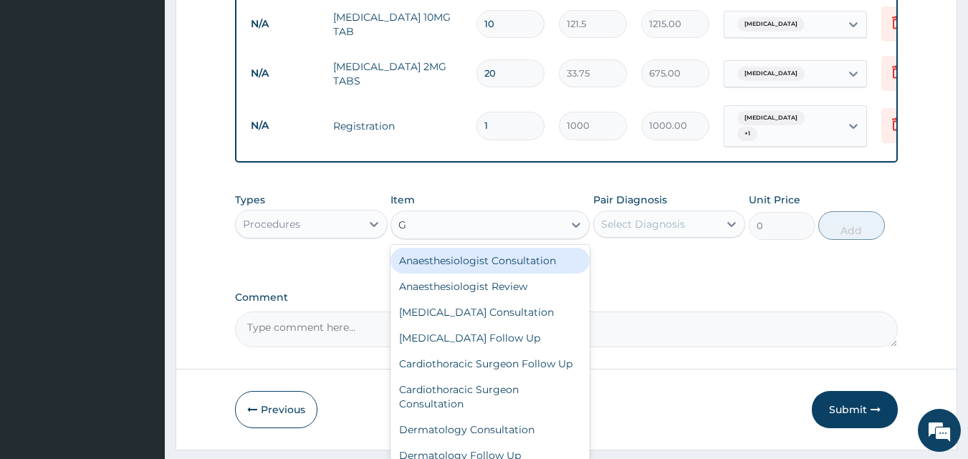
type input "GP"
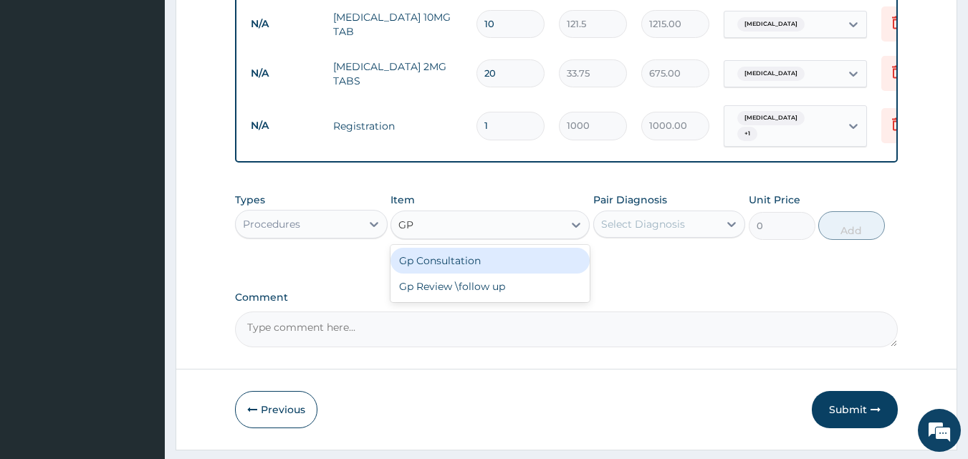
click at [487, 248] on div "Gp Consultation" at bounding box center [490, 261] width 199 height 26
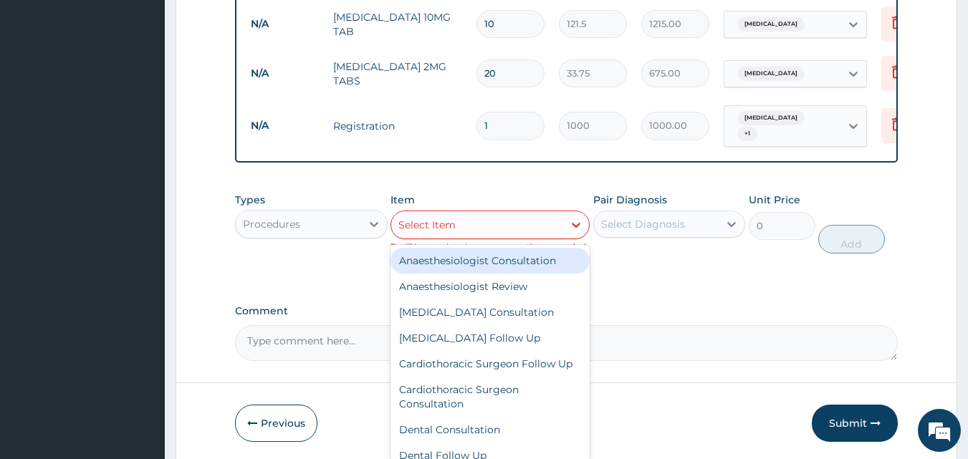
click at [543, 214] on div "Select Item" at bounding box center [477, 225] width 172 height 23
type input "GP"
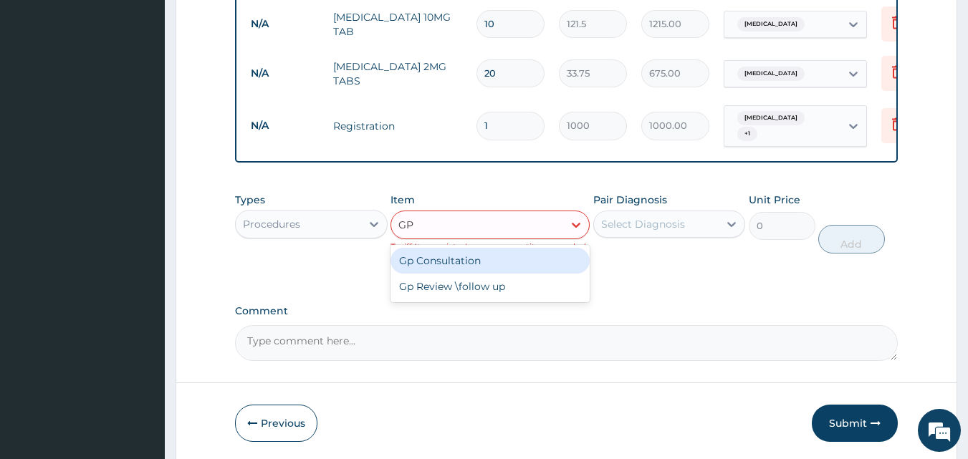
click at [480, 248] on div "Gp Consultation" at bounding box center [490, 261] width 199 height 26
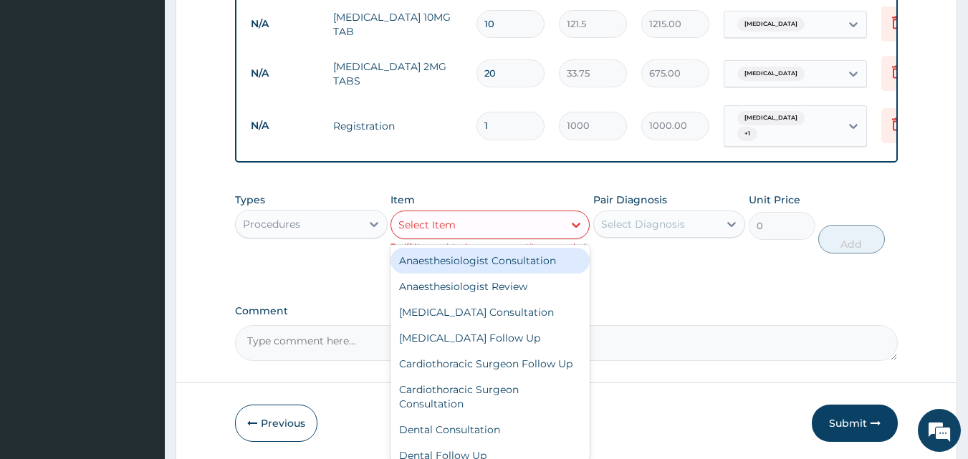
click at [518, 214] on div "Select Item" at bounding box center [477, 225] width 172 height 23
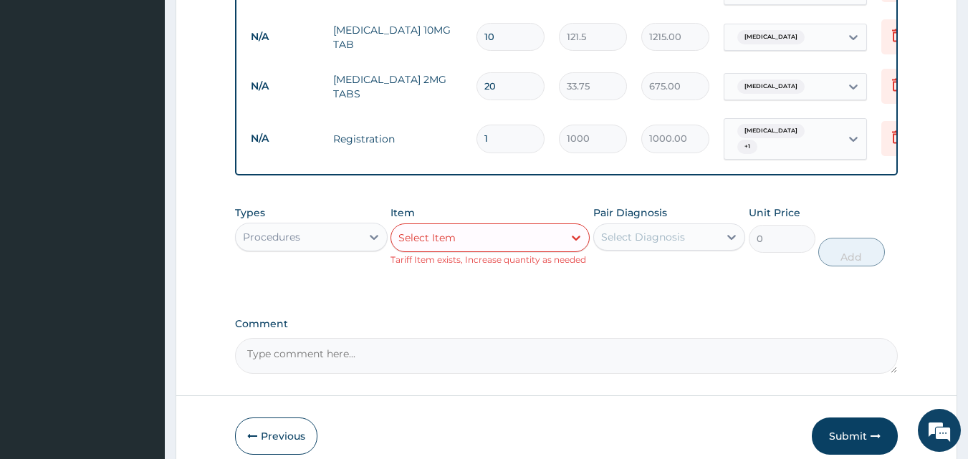
scroll to position [1025, 0]
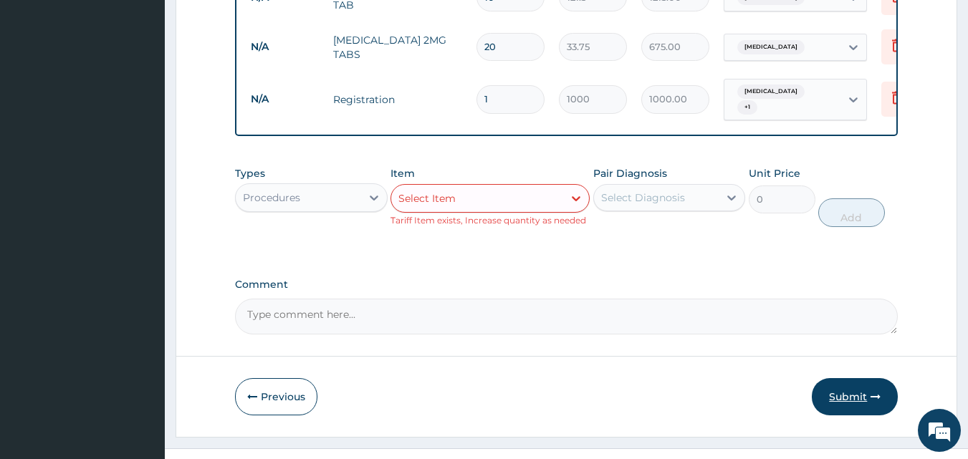
click at [848, 378] on button "Submit" at bounding box center [855, 396] width 86 height 37
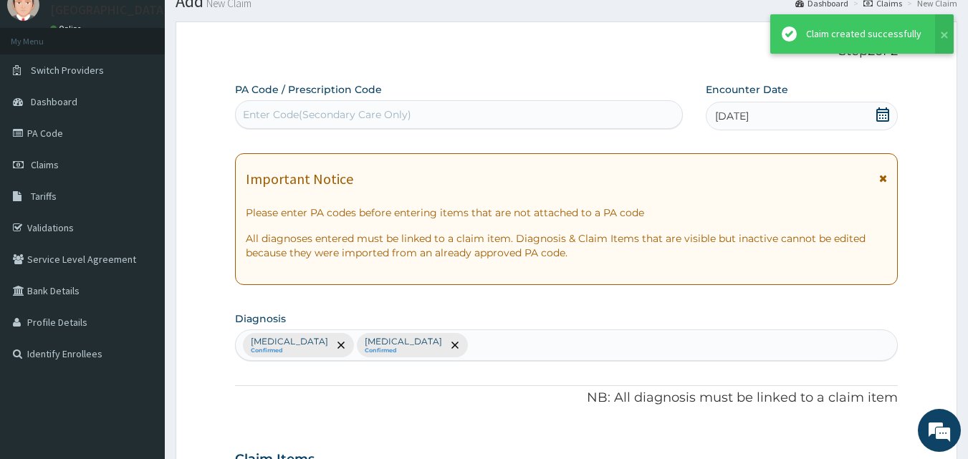
scroll to position [1011, 0]
